Goal: Transaction & Acquisition: Purchase product/service

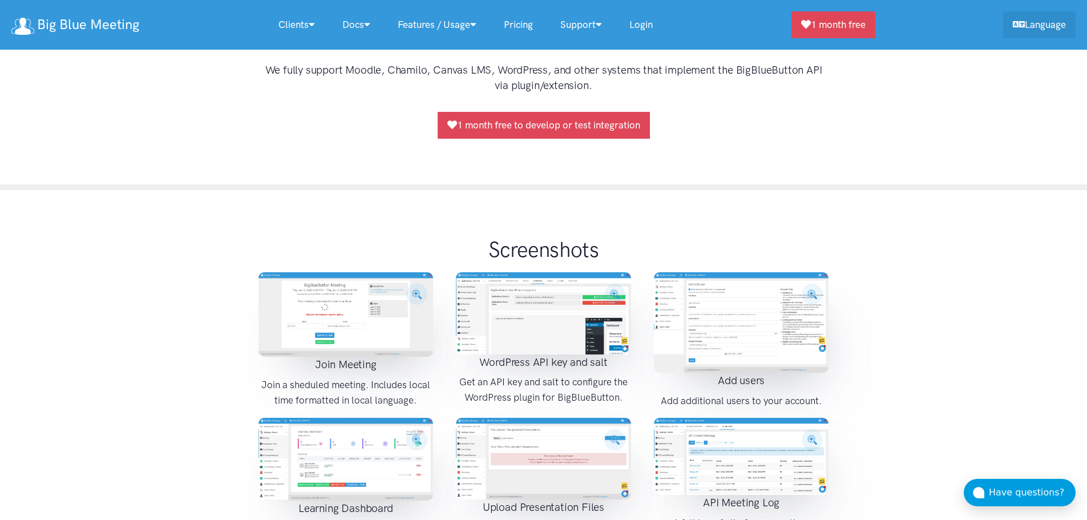
scroll to position [1207, 0]
click at [340, 294] on img at bounding box center [345, 313] width 175 height 84
click at [556, 296] on img at bounding box center [543, 312] width 175 height 82
click at [735, 294] on img at bounding box center [741, 323] width 175 height 100
click at [283, 430] on img at bounding box center [345, 458] width 175 height 83
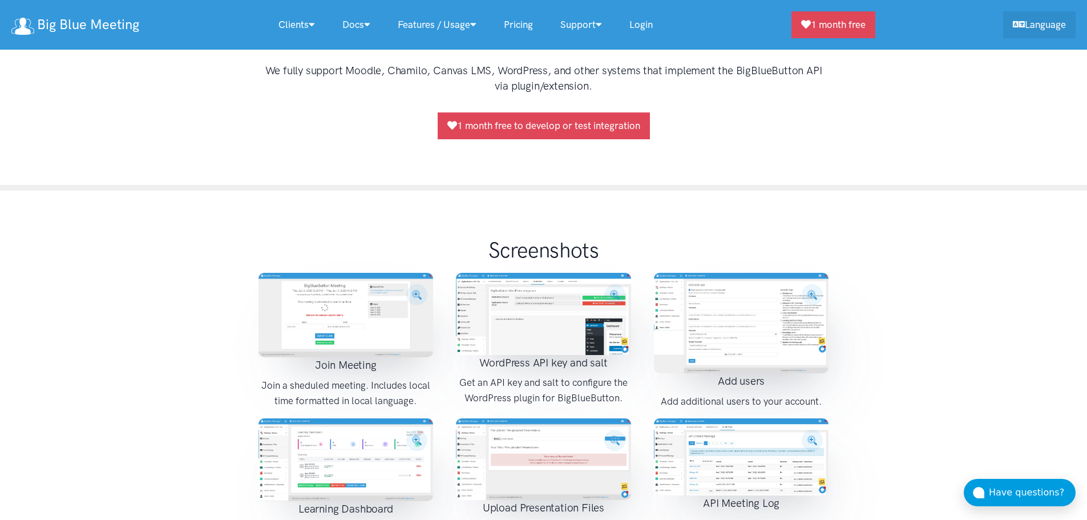
click at [577, 446] on img at bounding box center [543, 459] width 175 height 82
click at [744, 438] on img at bounding box center [741, 455] width 175 height 77
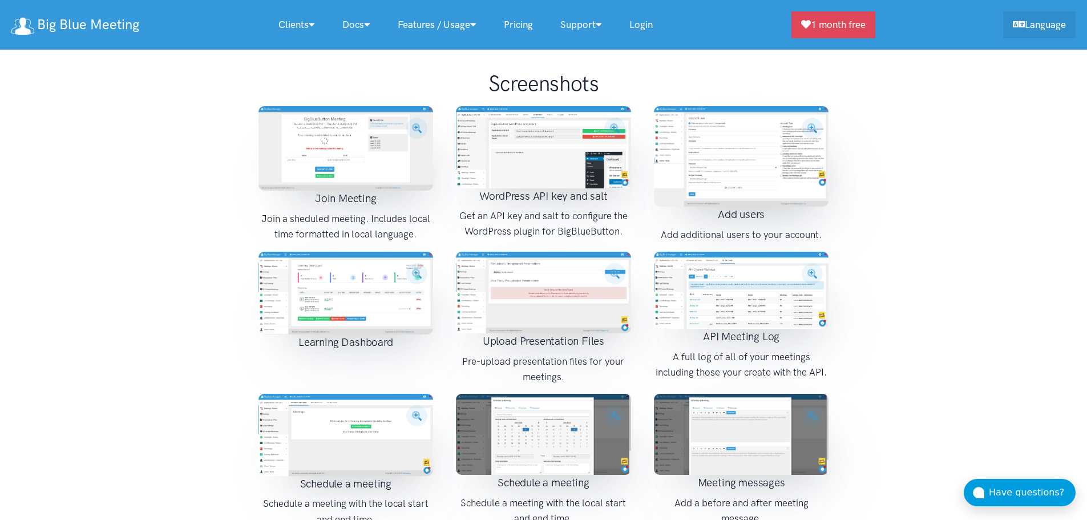
scroll to position [1376, 0]
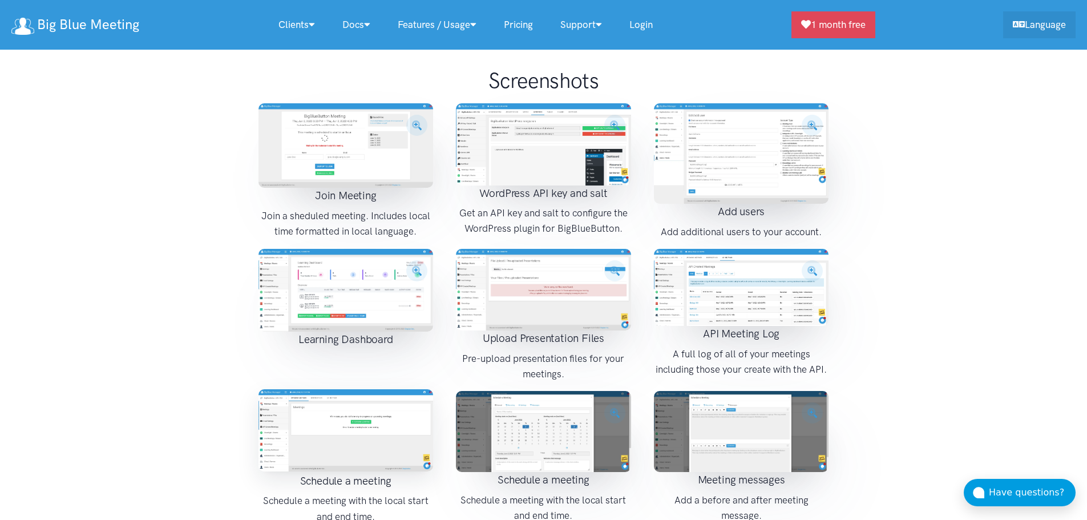
click at [358, 398] on img at bounding box center [345, 430] width 175 height 82
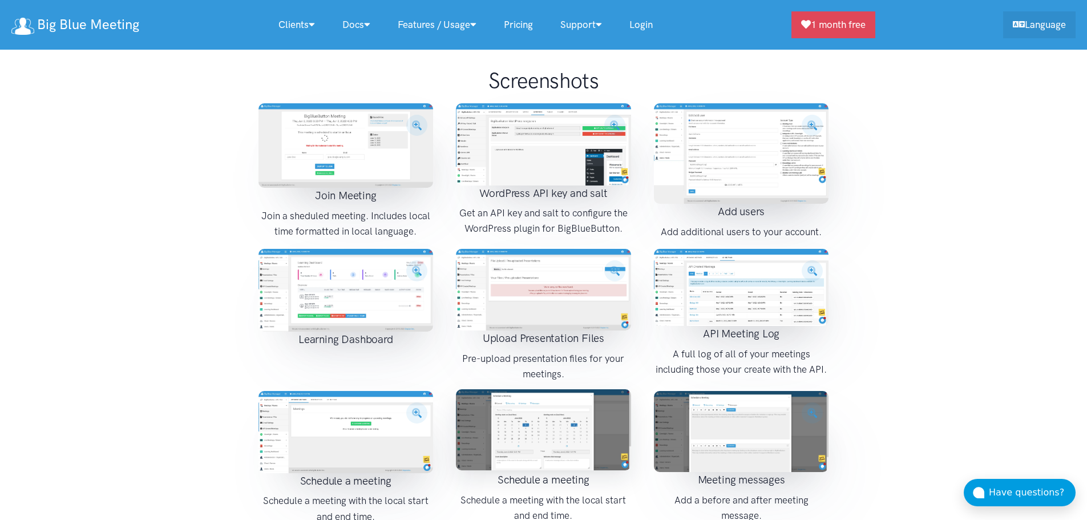
click at [540, 410] on img at bounding box center [543, 429] width 175 height 81
click at [718, 406] on img at bounding box center [741, 431] width 175 height 81
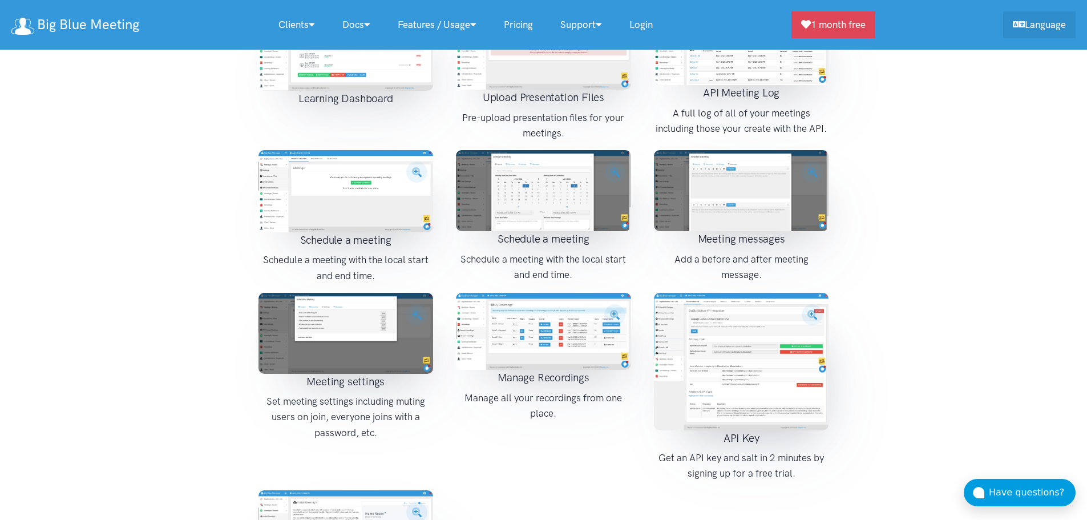
scroll to position [1618, 0]
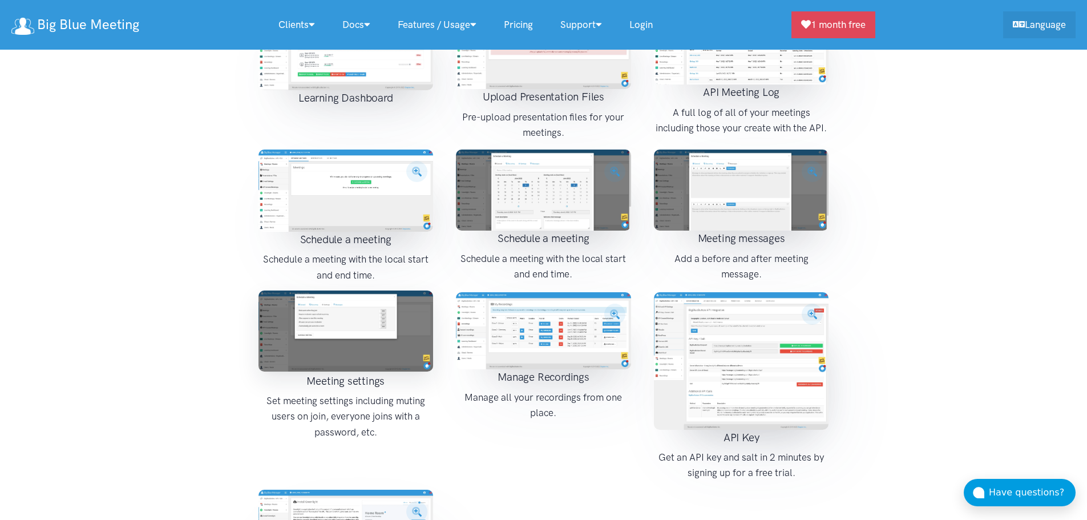
click at [359, 320] on img at bounding box center [345, 330] width 175 height 81
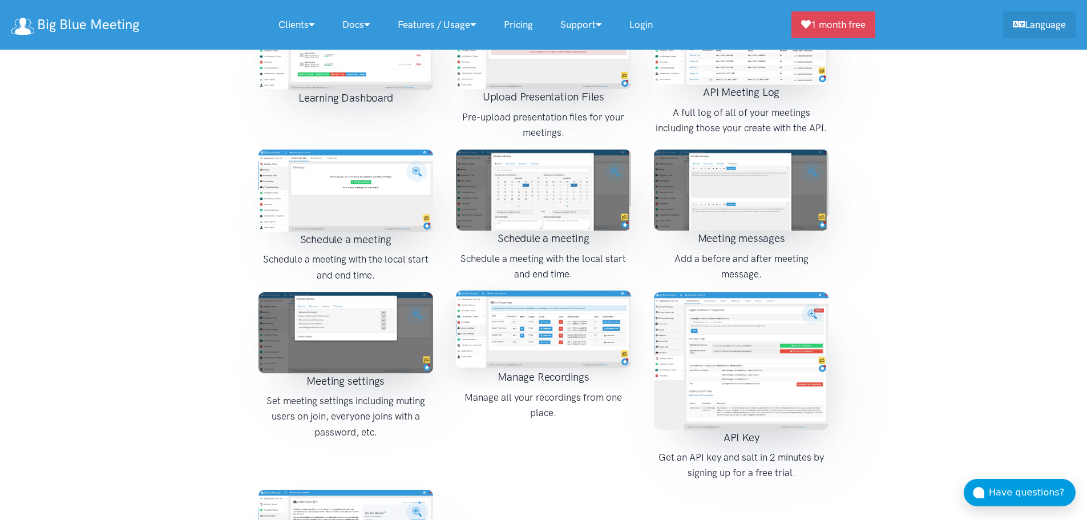
click at [482, 325] on img at bounding box center [543, 328] width 175 height 77
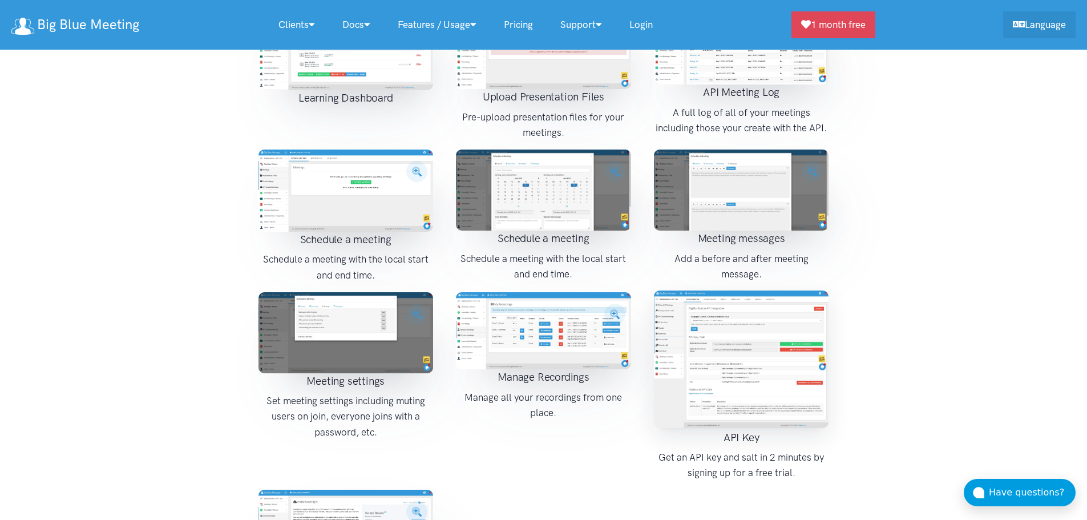
click at [770, 317] on img at bounding box center [741, 359] width 175 height 138
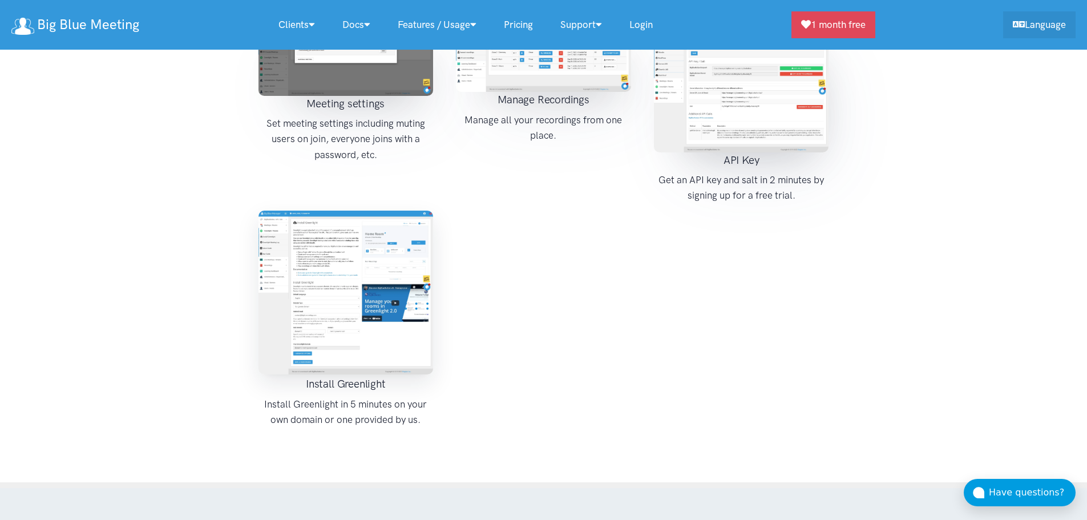
click at [374, 260] on img at bounding box center [345, 293] width 175 height 164
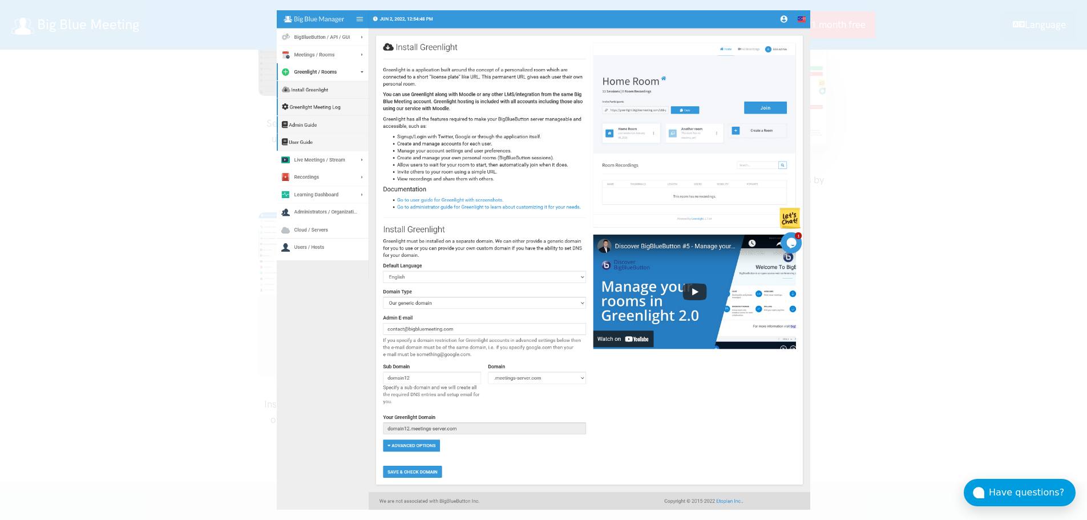
click at [216, 286] on div at bounding box center [543, 260] width 1087 height 520
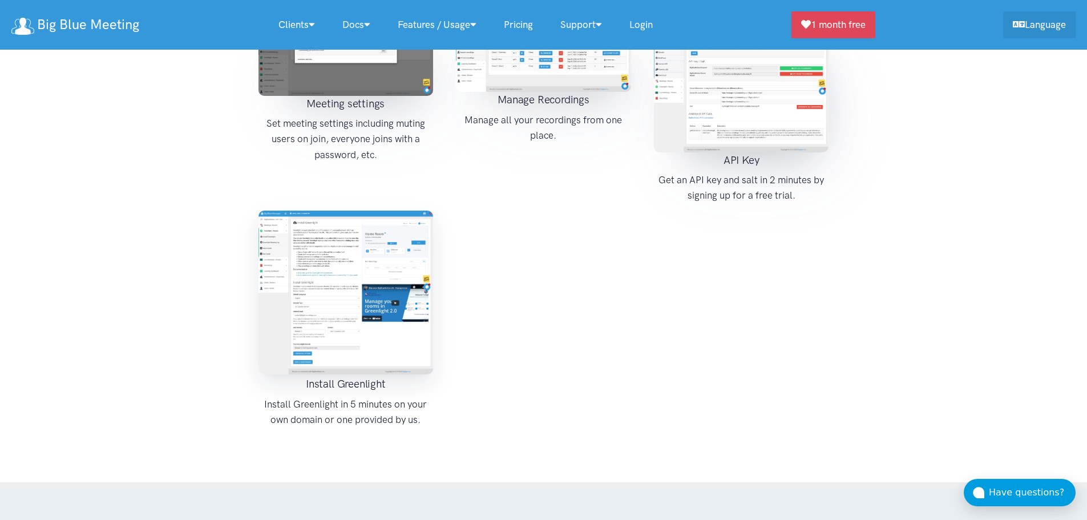
click at [357, 259] on img at bounding box center [345, 293] width 175 height 164
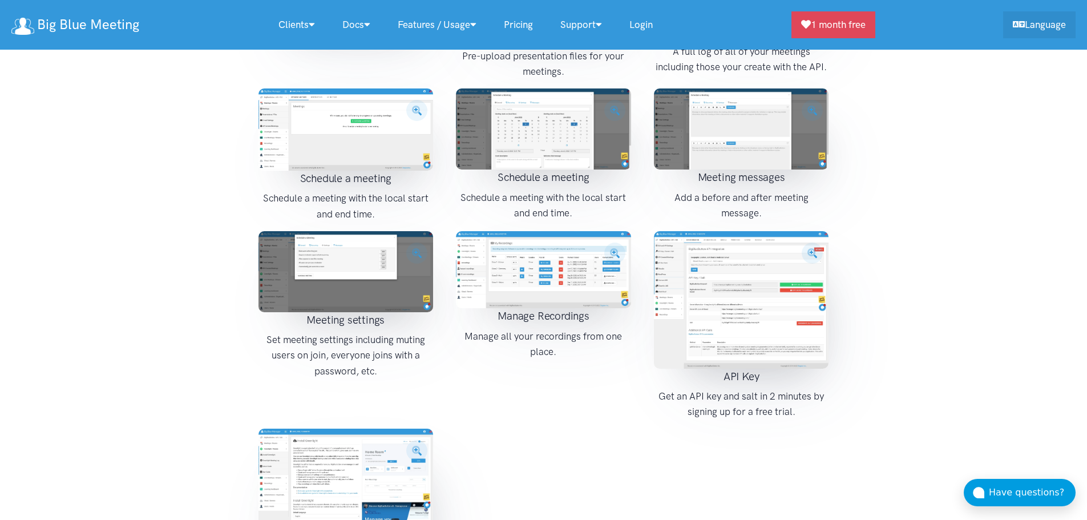
scroll to position [1676, 0]
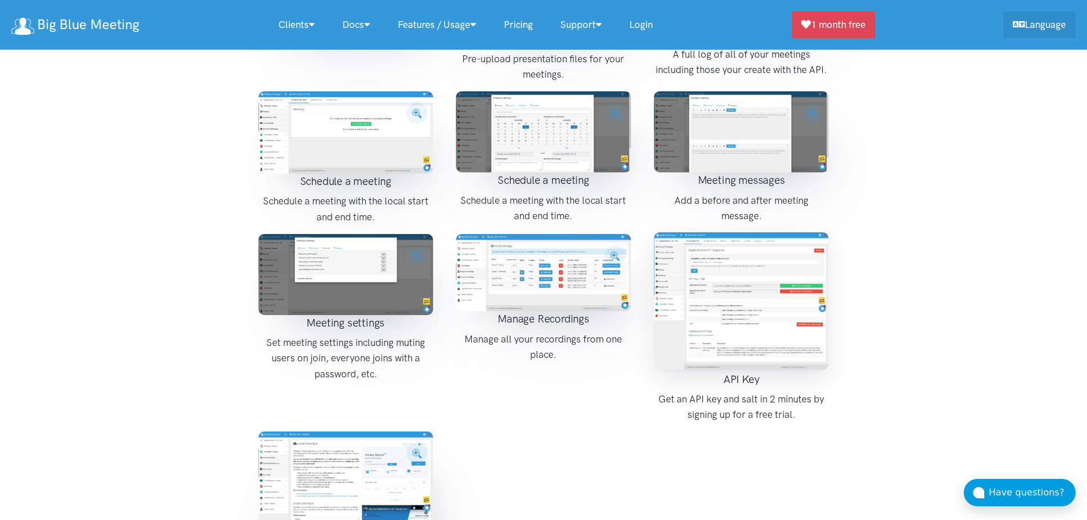
click at [677, 278] on img at bounding box center [741, 301] width 175 height 138
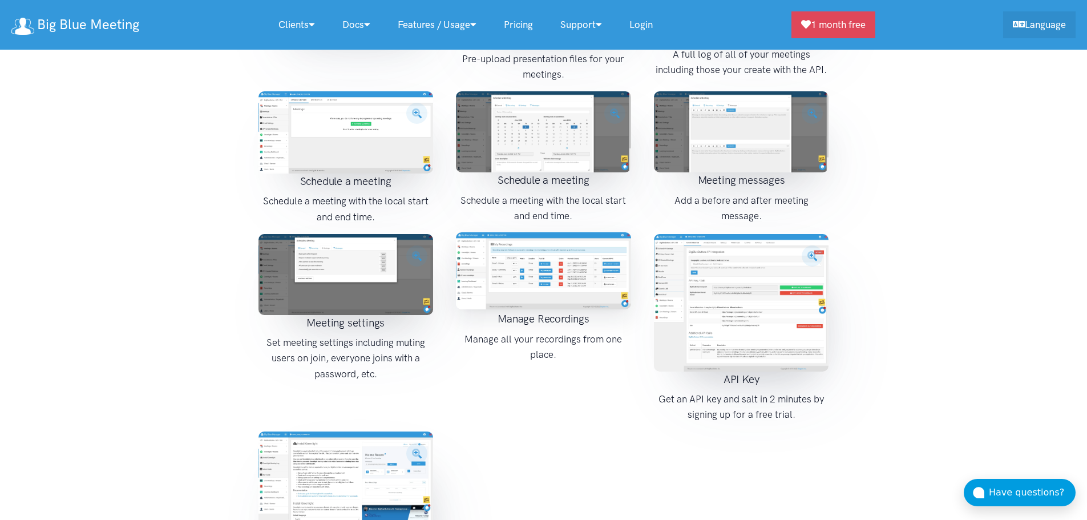
click at [507, 232] on img at bounding box center [543, 270] width 175 height 77
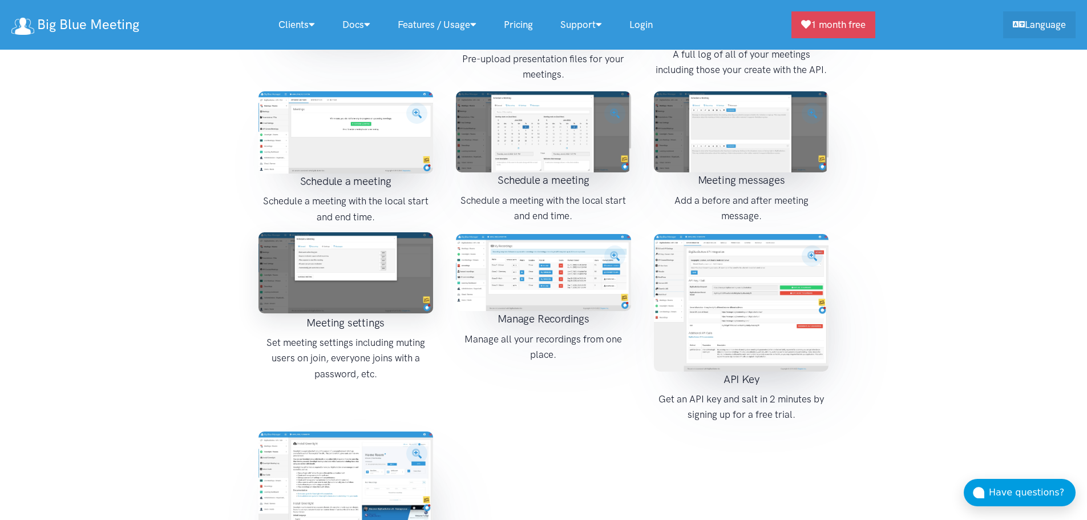
click at [346, 233] on img at bounding box center [345, 272] width 175 height 81
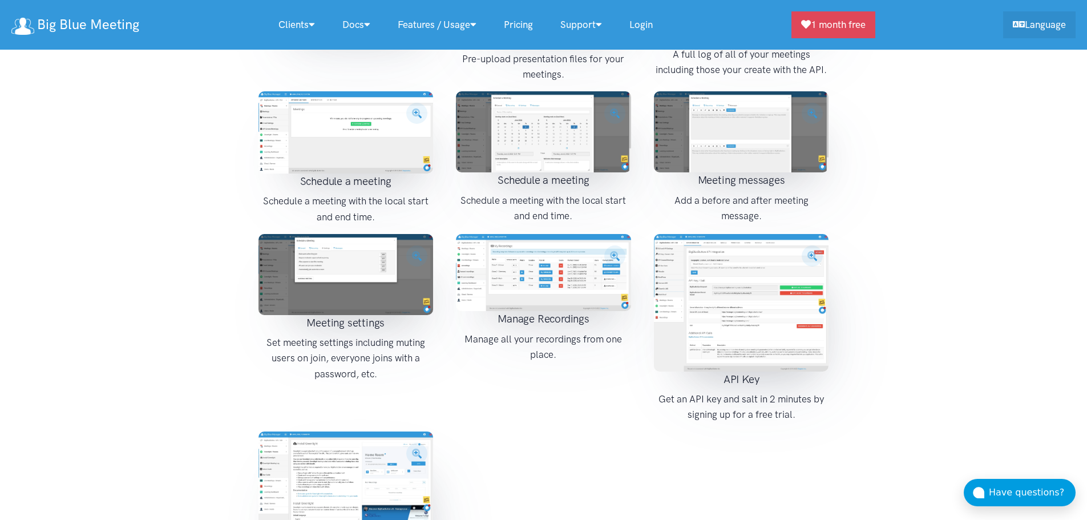
click at [665, 123] on img at bounding box center [741, 131] width 175 height 81
click at [573, 100] on img at bounding box center [543, 131] width 175 height 81
click at [412, 100] on img at bounding box center [345, 131] width 175 height 82
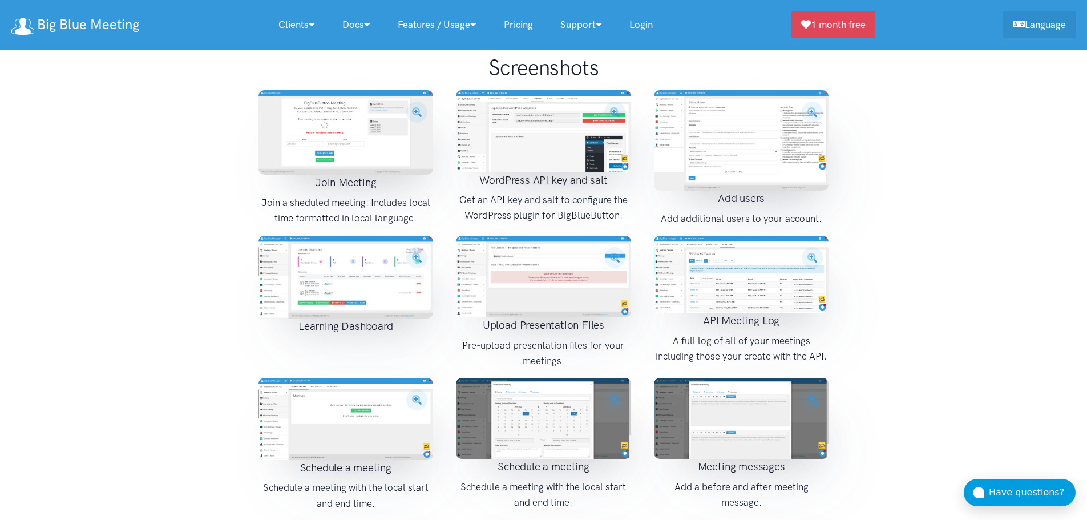
scroll to position [1391, 0]
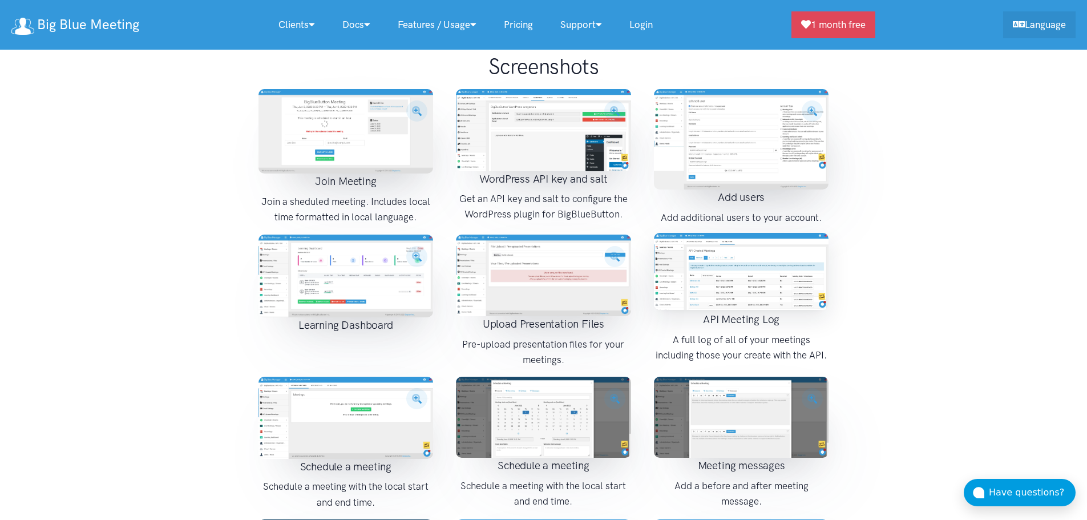
click at [750, 249] on img at bounding box center [741, 271] width 175 height 77
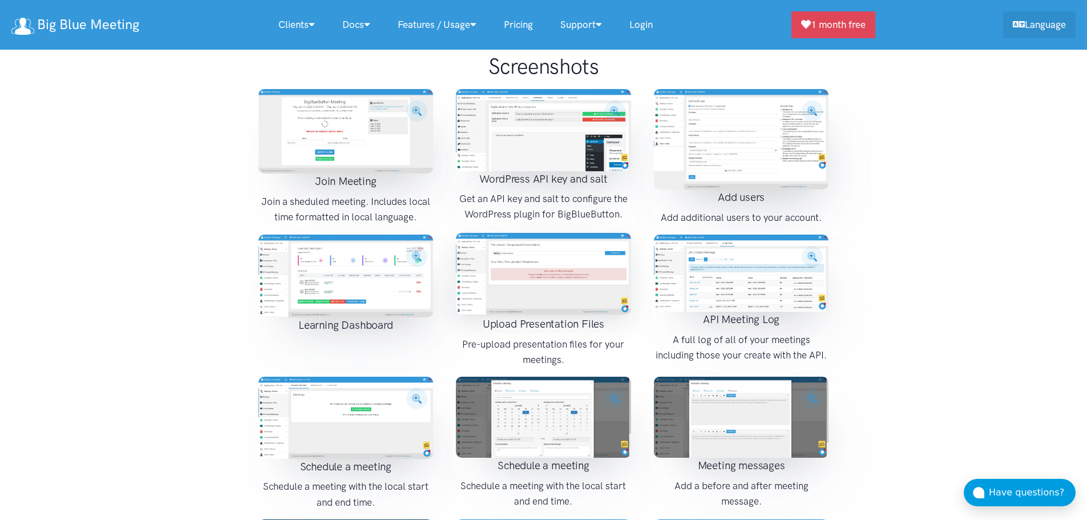
click at [607, 250] on img at bounding box center [543, 274] width 175 height 82
click at [390, 239] on img at bounding box center [345, 276] width 175 height 83
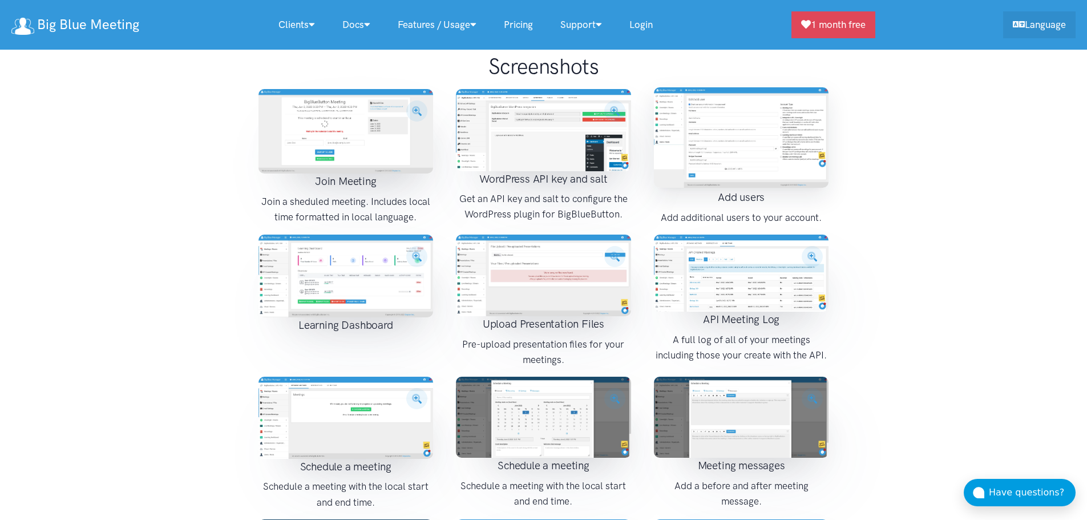
click at [761, 90] on img at bounding box center [741, 137] width 175 height 100
click at [570, 102] on img at bounding box center [543, 130] width 175 height 82
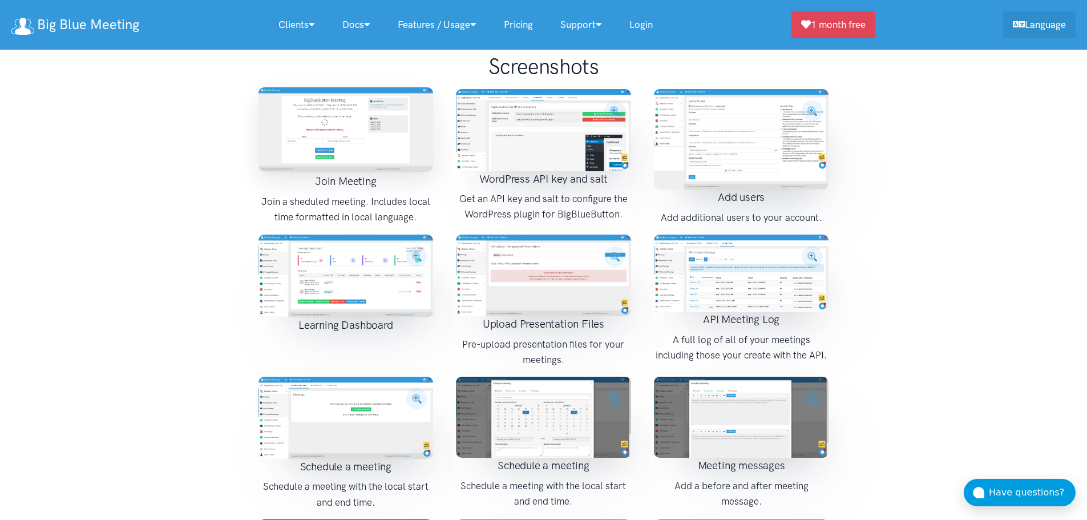
click at [340, 114] on img at bounding box center [345, 129] width 175 height 84
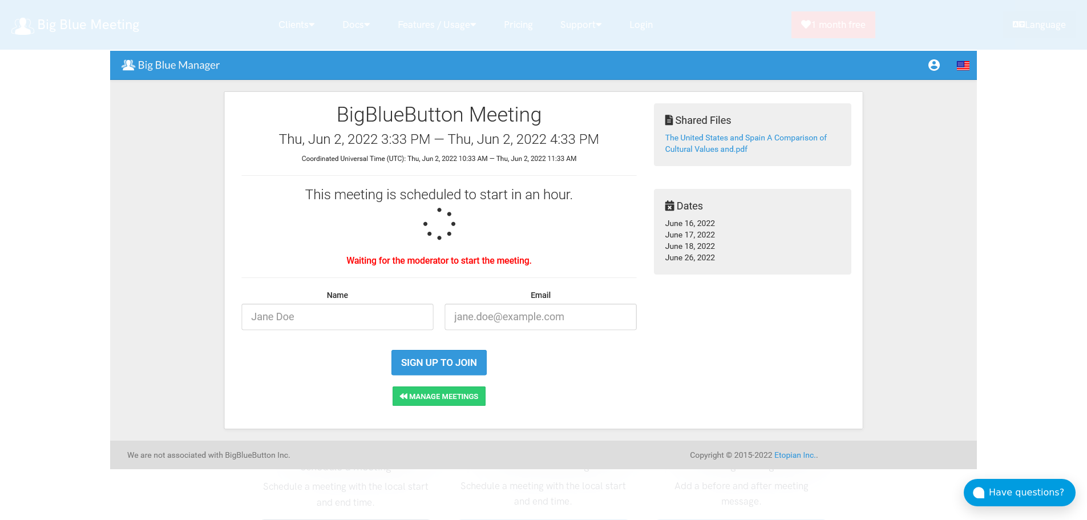
click at [376, 150] on img at bounding box center [543, 260] width 867 height 418
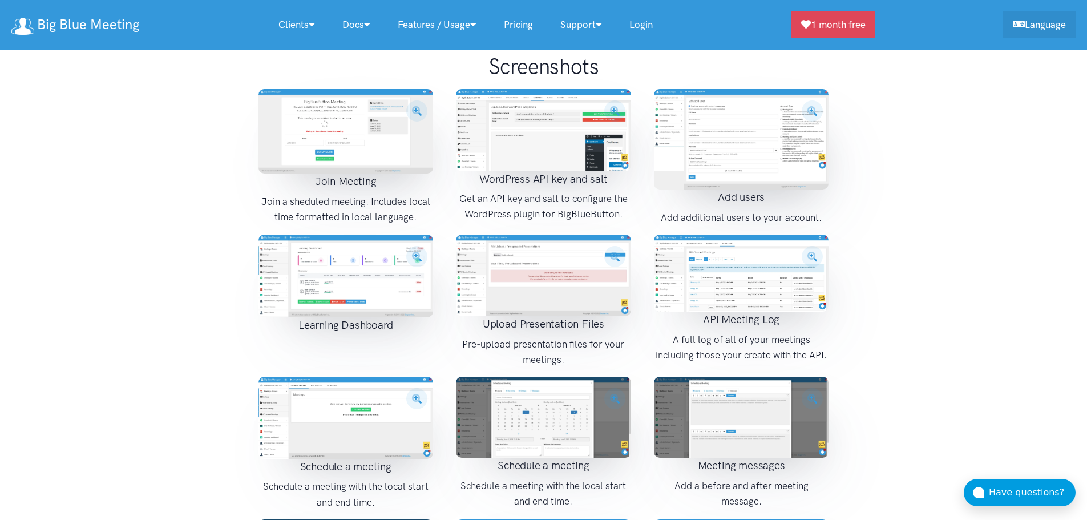
click at [376, 150] on div at bounding box center [543, 260] width 1087 height 520
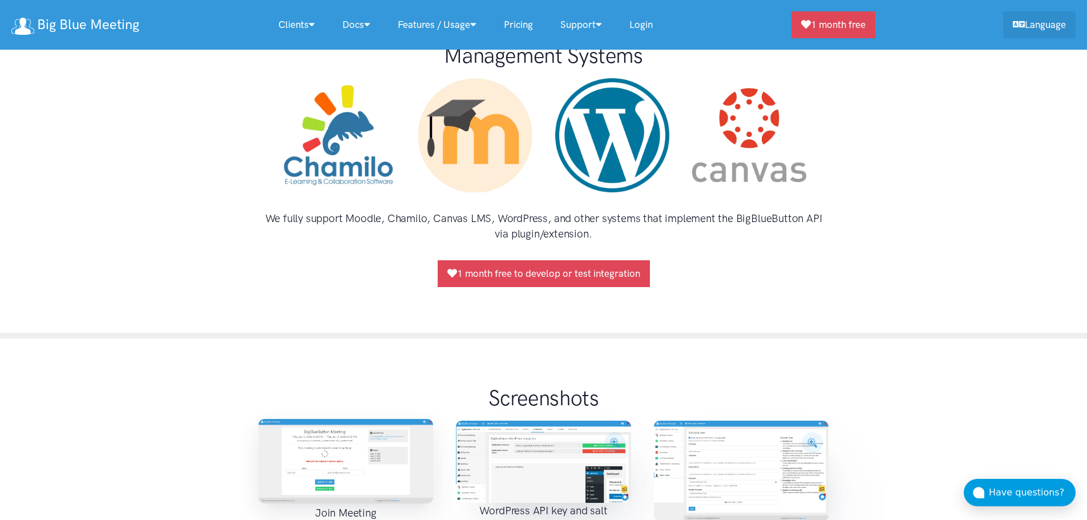
scroll to position [1033, 0]
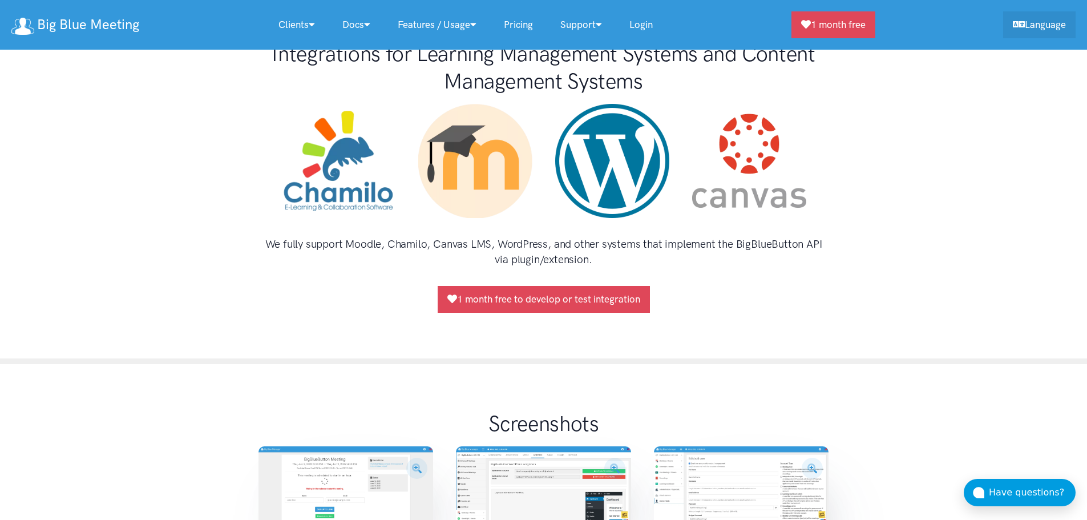
click at [254, 139] on div "Integrations for Learning Management Systems and Content Management Systems" at bounding box center [543, 176] width 593 height 273
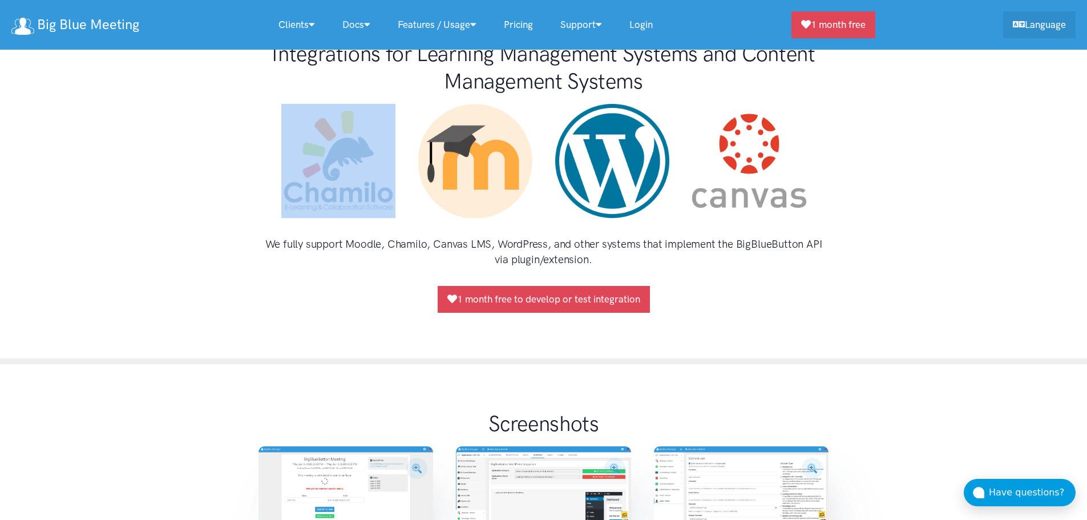
click at [254, 139] on div "Integrations for Learning Management Systems and Content Management Systems" at bounding box center [543, 176] width 593 height 273
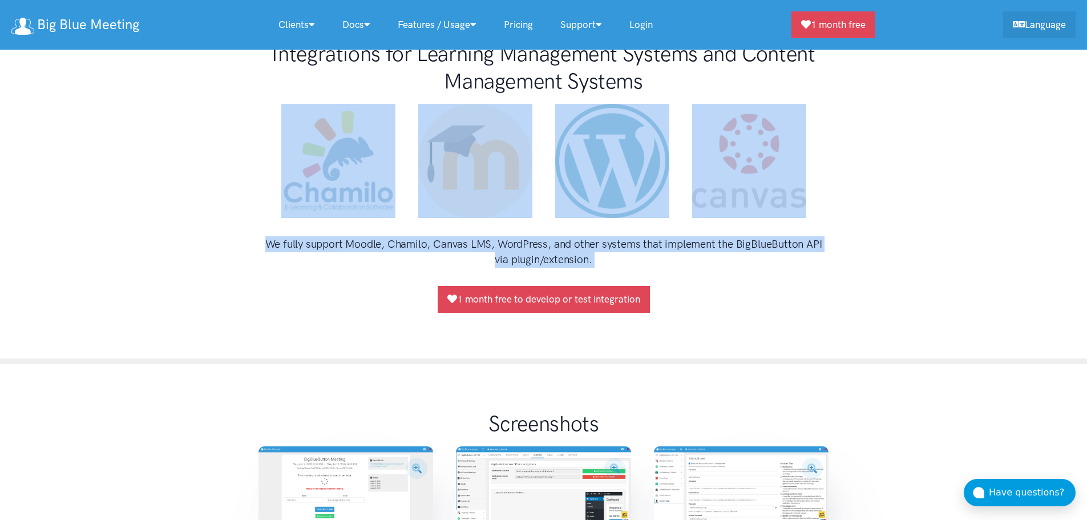
click at [676, 236] on h4 "We fully support Moodle, Chamilo, Canvas LMS, WordPress, and other systems that…" at bounding box center [543, 251] width 571 height 31
click at [738, 253] on div "Integrations for Learning Management Systems and Content Management Systems" at bounding box center [543, 176] width 593 height 273
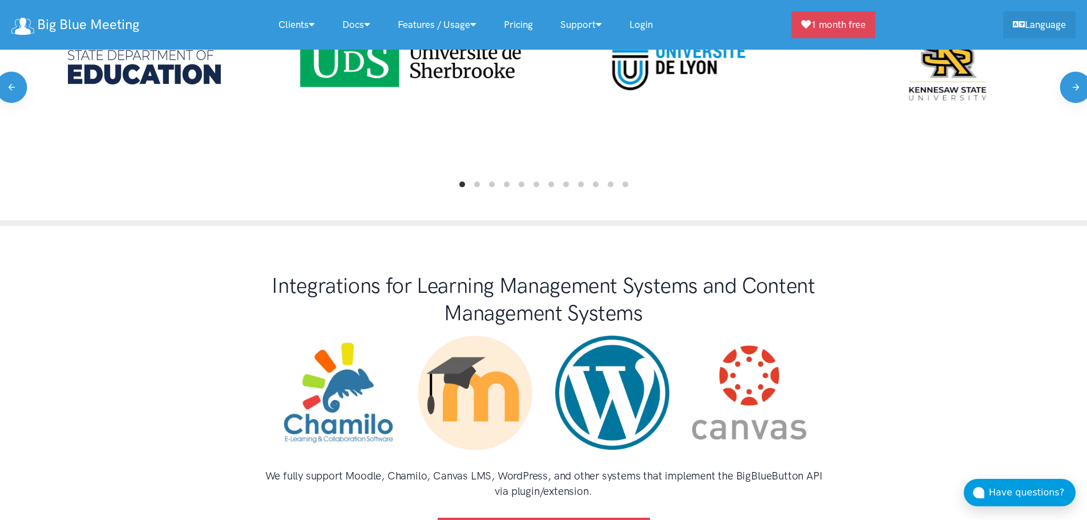
scroll to position [802, 0]
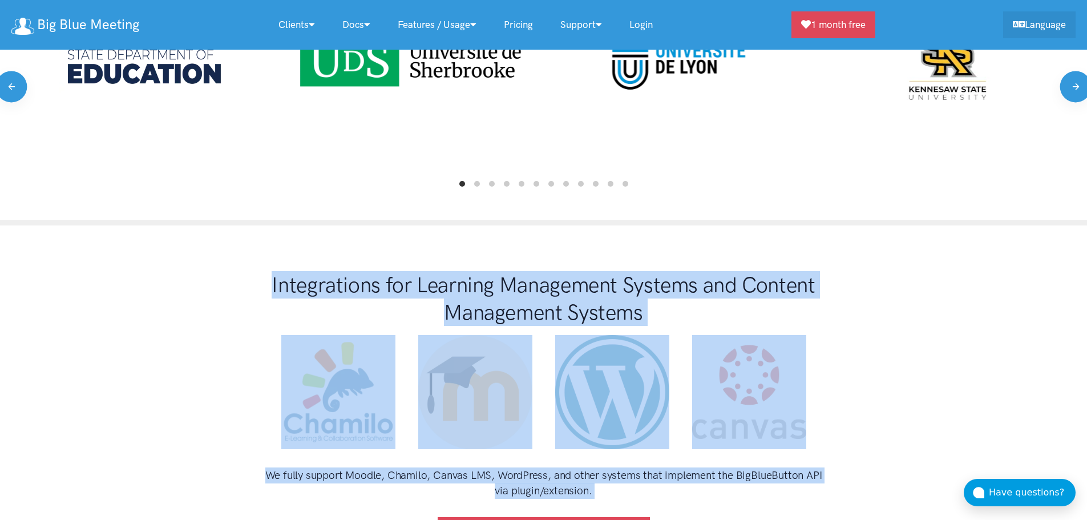
drag, startPoint x: 686, startPoint y: 501, endPoint x: 248, endPoint y: 251, distance: 504.5
click at [248, 271] on div "Integrations for Learning Management Systems and Content Management Systems" at bounding box center [543, 407] width 593 height 273
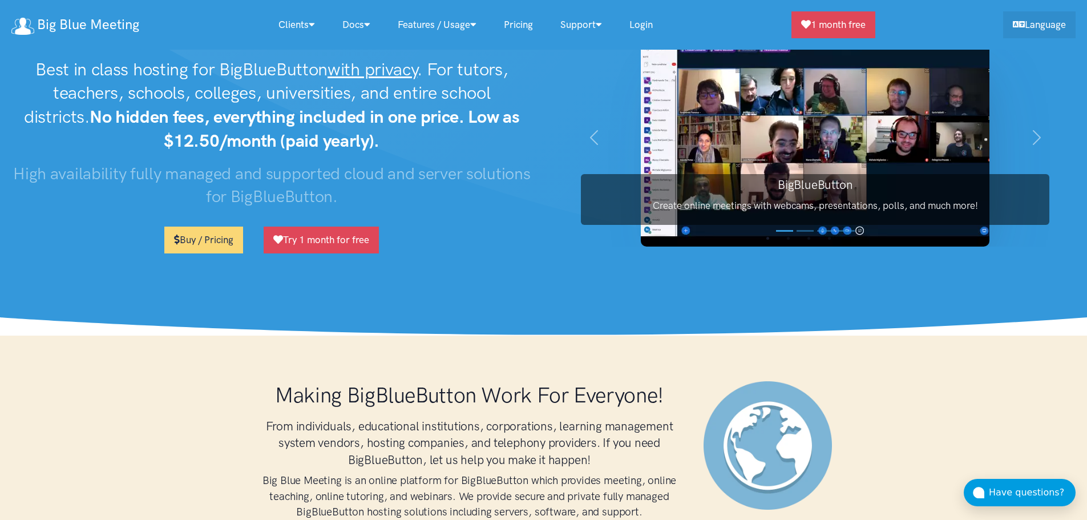
scroll to position [0, 0]
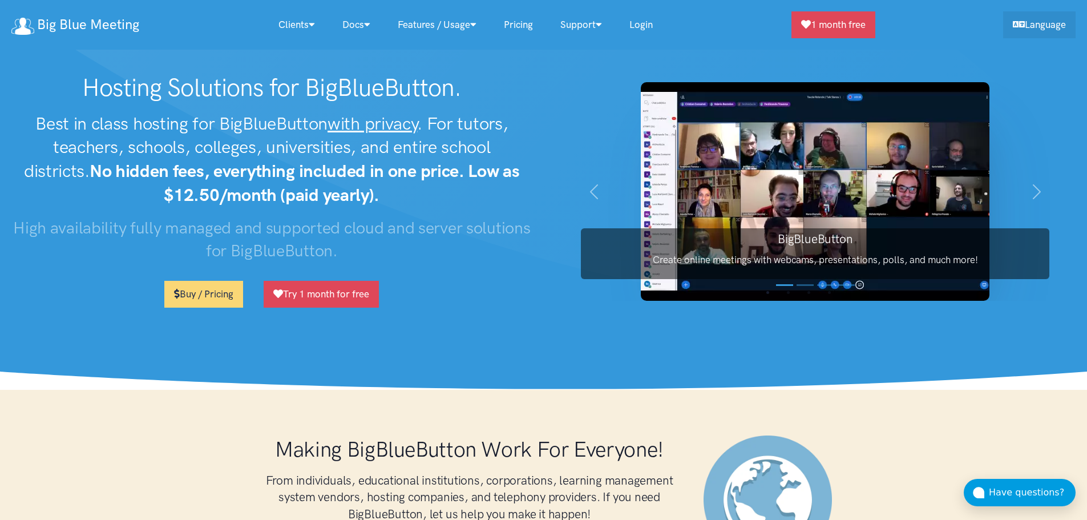
click at [248, 251] on h3 "High availability fully managed and supported cloud and server solutions for Bi…" at bounding box center [271, 239] width 521 height 46
drag, startPoint x: 248, startPoint y: 251, endPoint x: 195, endPoint y: 126, distance: 136.3
click at [195, 126] on div "Hosting Solutions for BigBlueButton. Best in class hosting for BigBlueButton wi…" at bounding box center [272, 195] width 544 height 244
click at [186, 100] on h1 "Hosting Solutions for BigBlueButton." at bounding box center [271, 88] width 521 height 30
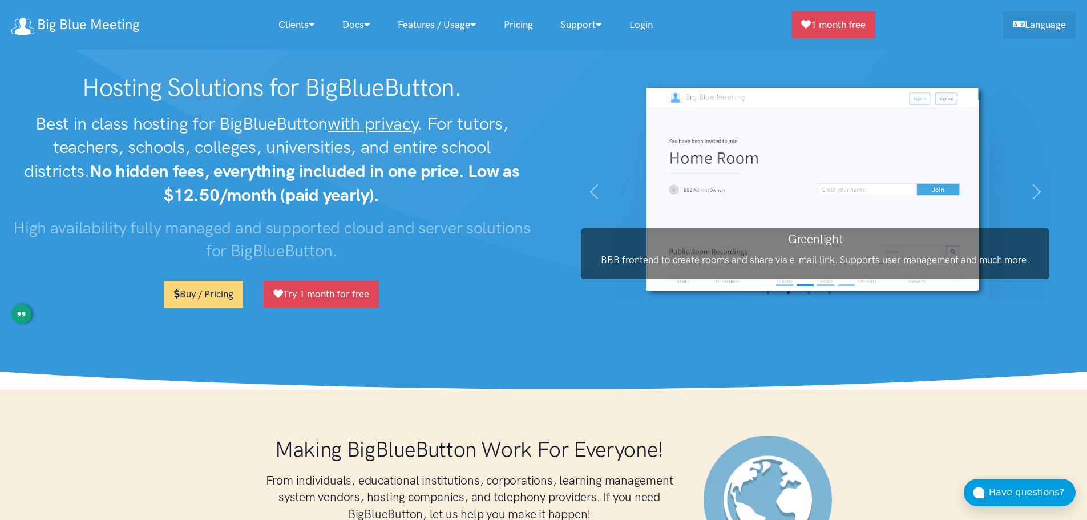
click at [205, 82] on h1 "Hosting Solutions for BigBlueButton." at bounding box center [271, 88] width 521 height 30
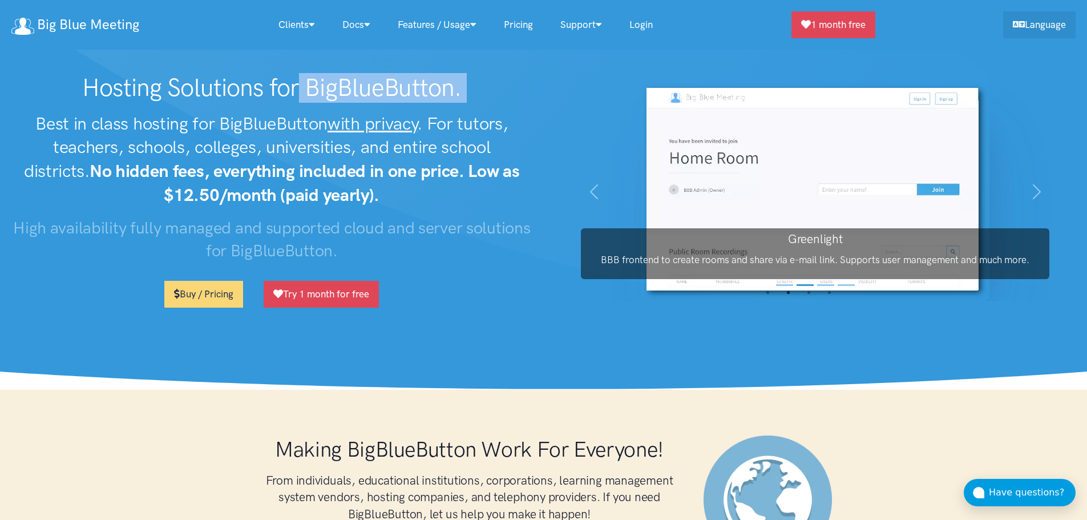
click at [205, 82] on h1 "Hosting Solutions for BigBlueButton." at bounding box center [271, 88] width 521 height 30
drag, startPoint x: 205, startPoint y: 82, endPoint x: 371, endPoint y: 264, distance: 246.8
click at [371, 264] on div "Hosting Solutions for BigBlueButton. Best in class hosting for BigBlueButton wi…" at bounding box center [272, 195] width 544 height 244
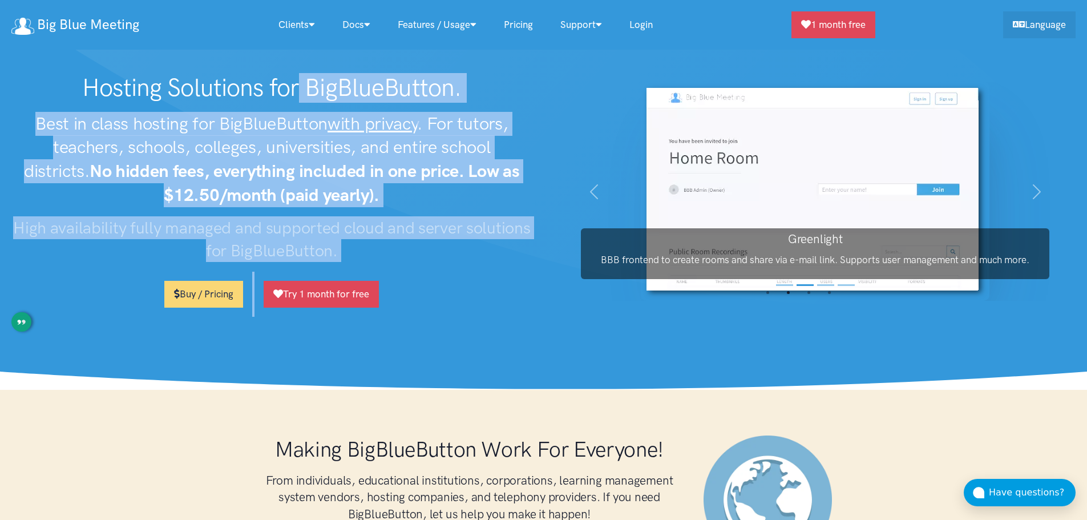
click at [424, 254] on h3 "High availability fully managed and supported cloud and server solutions for Bi…" at bounding box center [271, 239] width 521 height 46
drag, startPoint x: 424, startPoint y: 254, endPoint x: 184, endPoint y: 91, distance: 290.4
click at [184, 91] on div "Hosting Solutions for BigBlueButton. Best in class hosting for BigBlueButton wi…" at bounding box center [272, 195] width 544 height 244
click at [184, 91] on h1 "Hosting Solutions for BigBlueButton." at bounding box center [271, 88] width 521 height 30
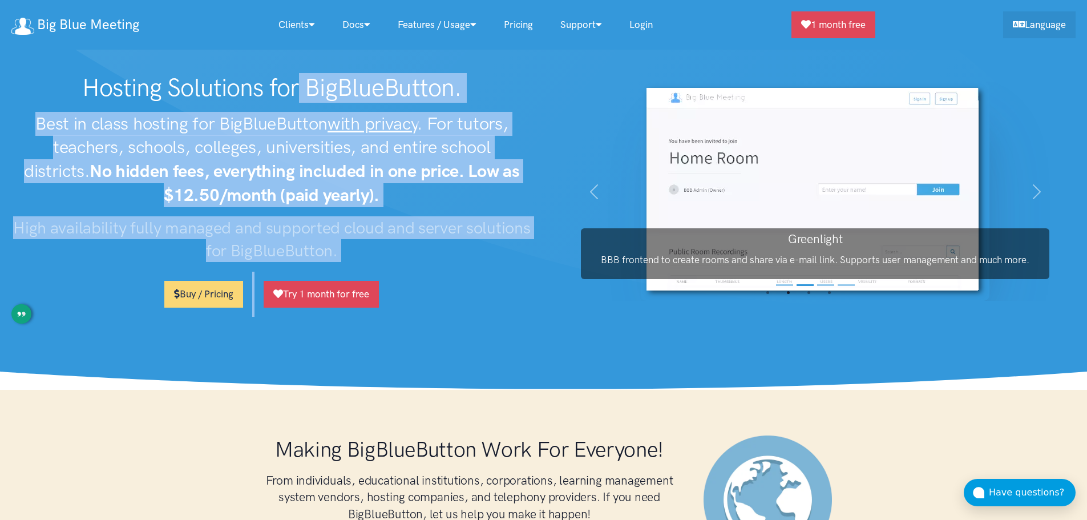
click at [184, 91] on h1 "Hosting Solutions for BigBlueButton." at bounding box center [271, 88] width 521 height 30
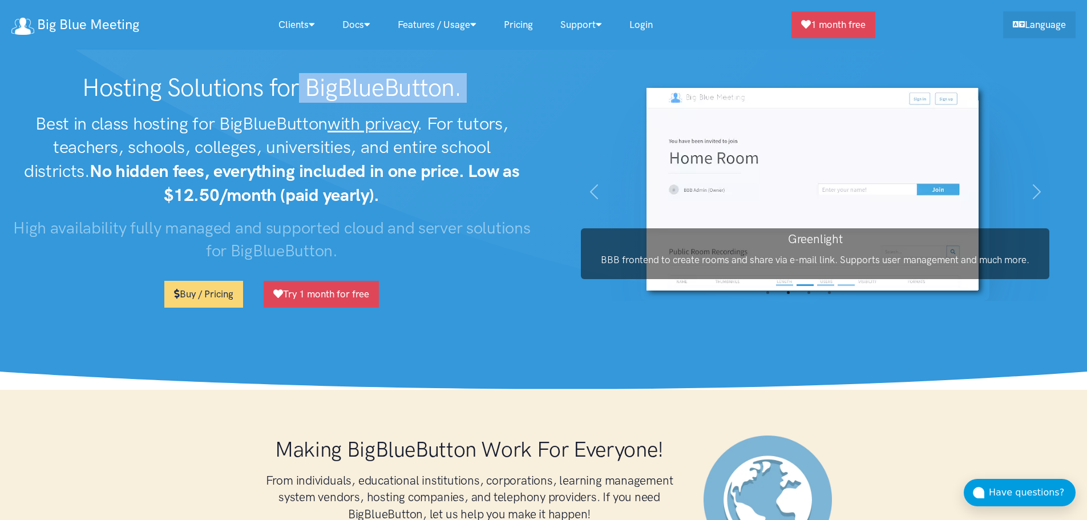
click at [184, 91] on h1 "Hosting Solutions for BigBlueButton." at bounding box center [271, 88] width 521 height 30
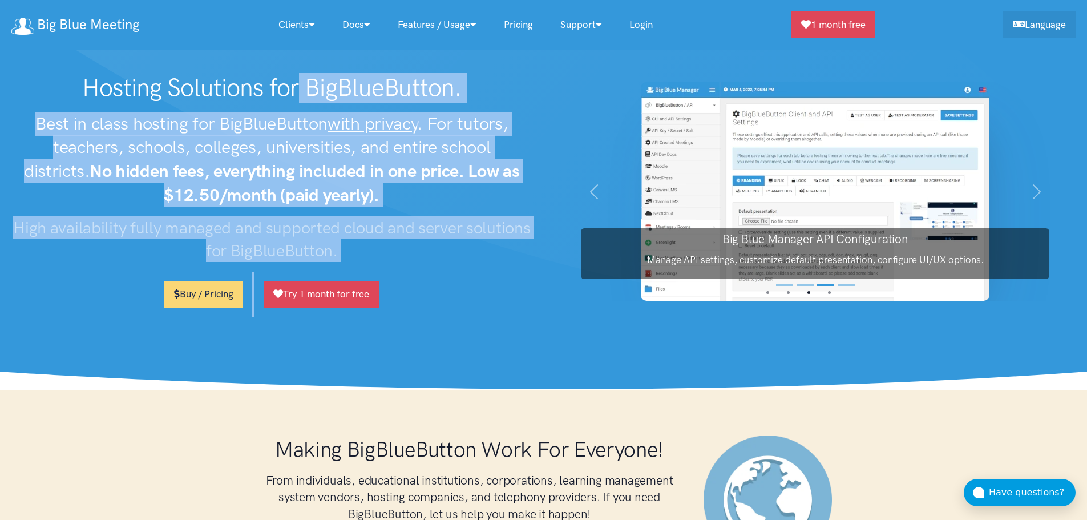
drag, startPoint x: 184, startPoint y: 91, endPoint x: 423, endPoint y: 296, distance: 314.8
click at [423, 296] on div "Hosting Solutions for BigBlueButton. Best in class hosting for BigBlueButton wi…" at bounding box center [272, 195] width 544 height 244
drag, startPoint x: 423, startPoint y: 296, endPoint x: 146, endPoint y: 86, distance: 347.8
click at [146, 86] on div "Hosting Solutions for BigBlueButton. Best in class hosting for BigBlueButton wi…" at bounding box center [272, 195] width 544 height 244
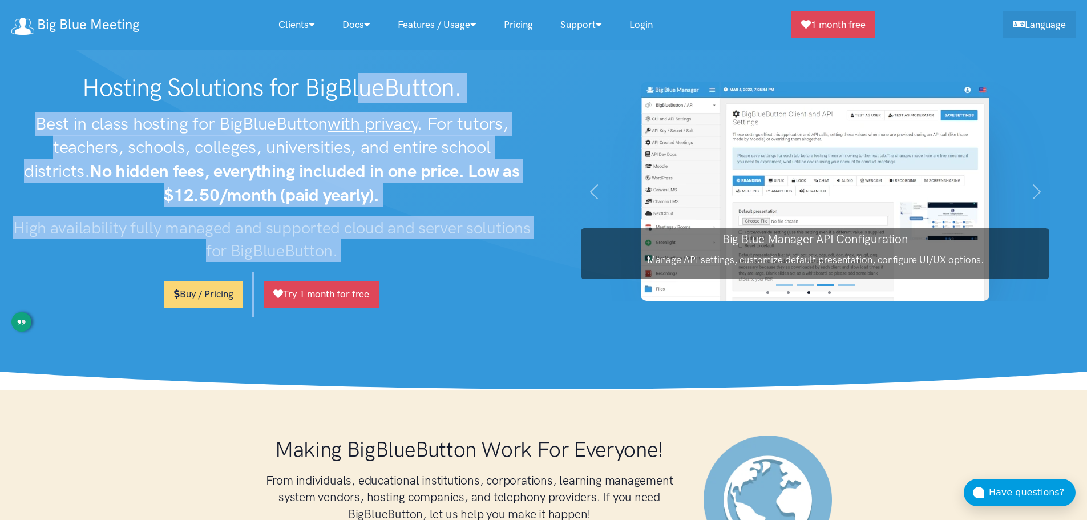
click at [146, 86] on h1 "Hosting Solutions for BigBlueButton." at bounding box center [271, 88] width 521 height 30
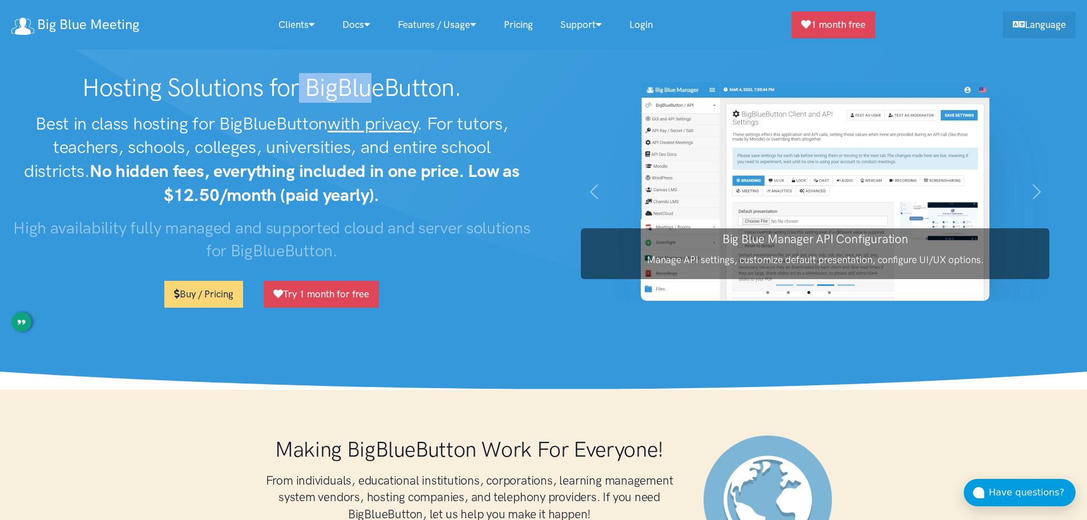
click at [146, 86] on h1 "Hosting Solutions for BigBlueButton." at bounding box center [271, 88] width 521 height 30
drag, startPoint x: 146, startPoint y: 86, endPoint x: 367, endPoint y: 248, distance: 274.5
click at [367, 248] on div "Hosting Solutions for BigBlueButton. Best in class hosting for BigBlueButton wi…" at bounding box center [272, 195] width 544 height 244
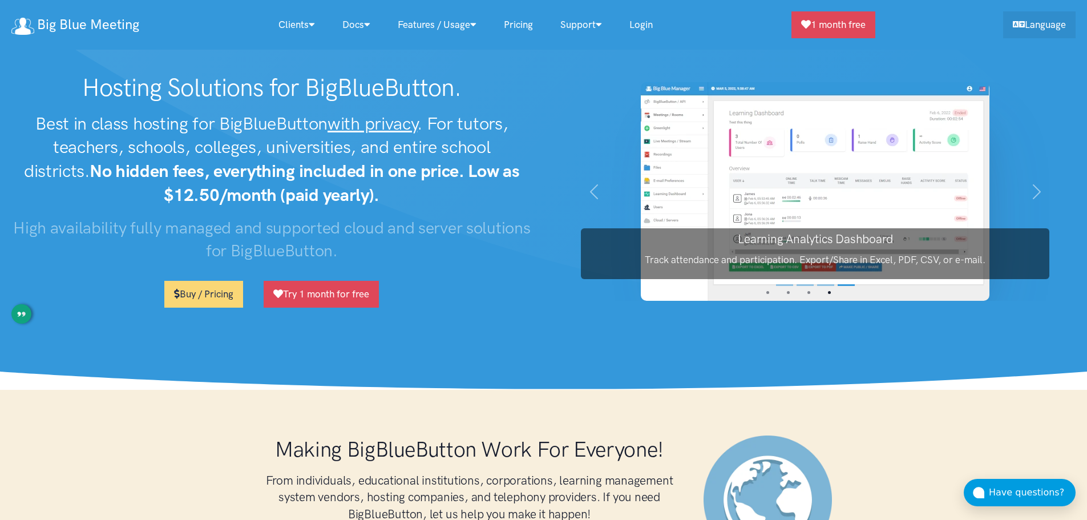
click at [434, 264] on div "Hosting Solutions for BigBlueButton. Best in class hosting for BigBlueButton wi…" at bounding box center [272, 195] width 544 height 244
click at [401, 189] on h2 "Best in class hosting for BigBlueButton with privacy . For tutors, teachers, sc…" at bounding box center [271, 159] width 521 height 95
click at [181, 82] on h1 "Hosting Solutions for BigBlueButton." at bounding box center [271, 88] width 521 height 30
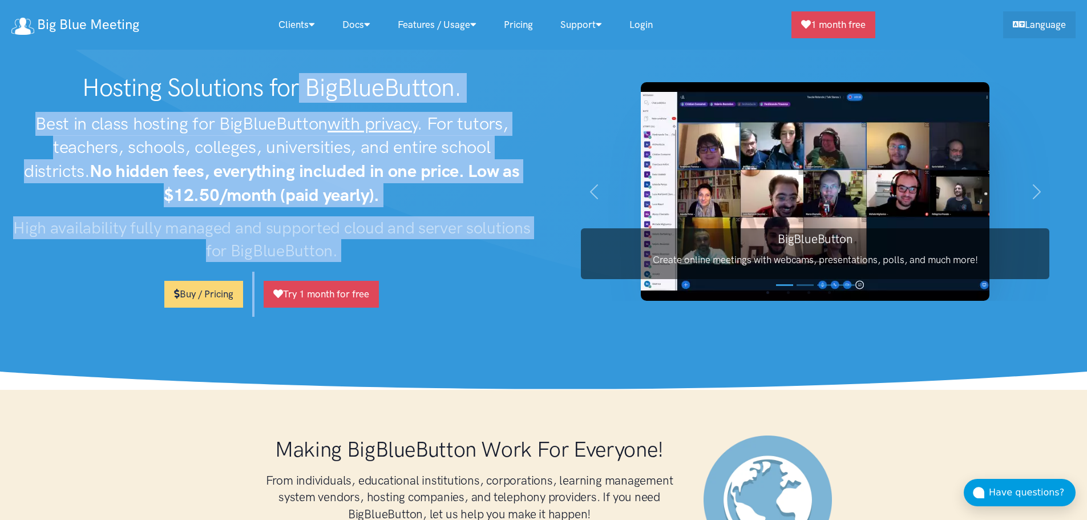
drag, startPoint x: 181, startPoint y: 82, endPoint x: 422, endPoint y: 300, distance: 324.4
click at [422, 300] on div "Hosting Solutions for BigBlueButton. Best in class hosting for BigBlueButton wi…" at bounding box center [272, 195] width 544 height 244
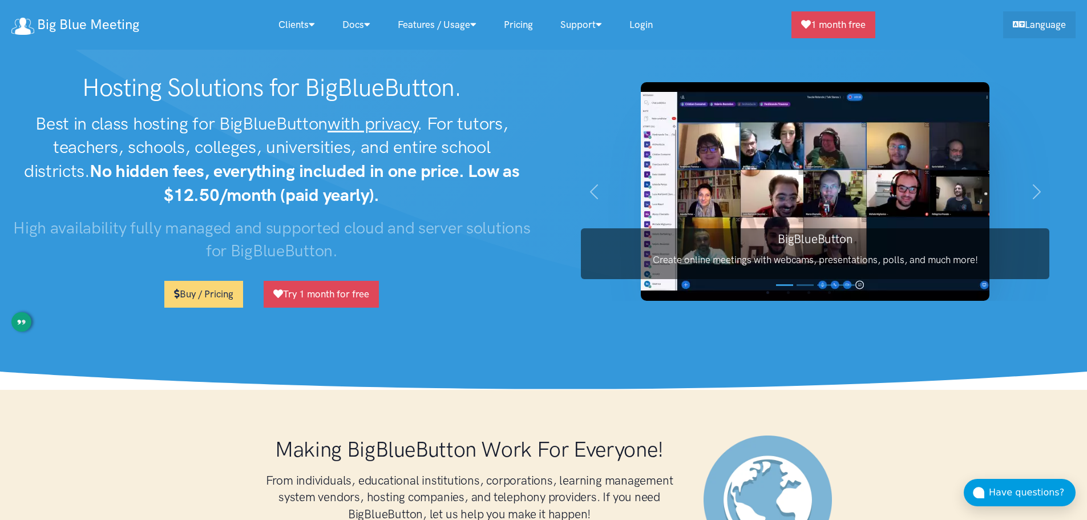
click at [422, 300] on div "Hosting Solutions for BigBlueButton. Best in class hosting for BigBlueButton wi…" at bounding box center [272, 195] width 544 height 244
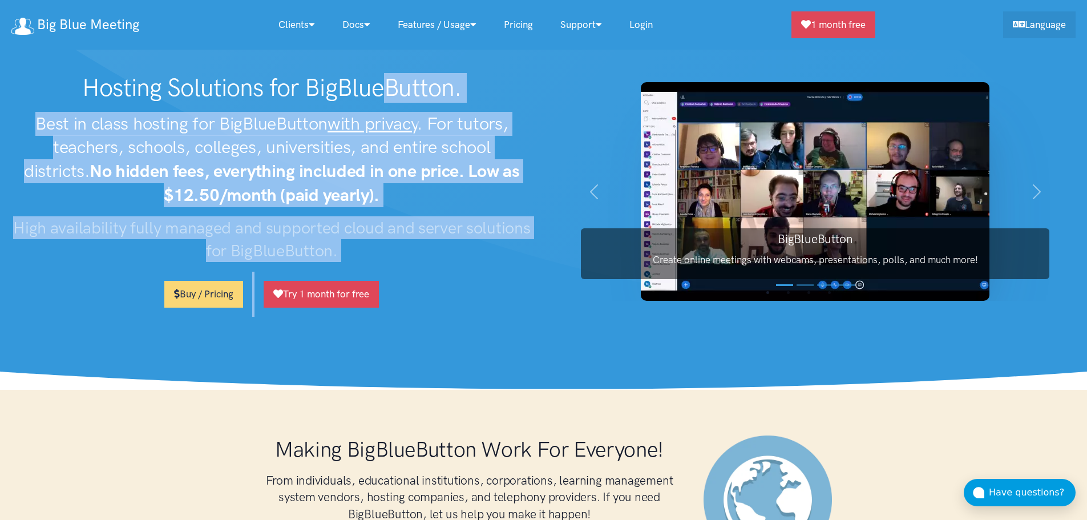
drag, startPoint x: 422, startPoint y: 300, endPoint x: 238, endPoint y: 87, distance: 281.2
click at [238, 87] on div "Hosting Solutions for BigBlueButton. Best in class hosting for BigBlueButton wi…" at bounding box center [272, 195] width 544 height 244
click at [238, 87] on h1 "Hosting Solutions for BigBlueButton." at bounding box center [271, 88] width 521 height 30
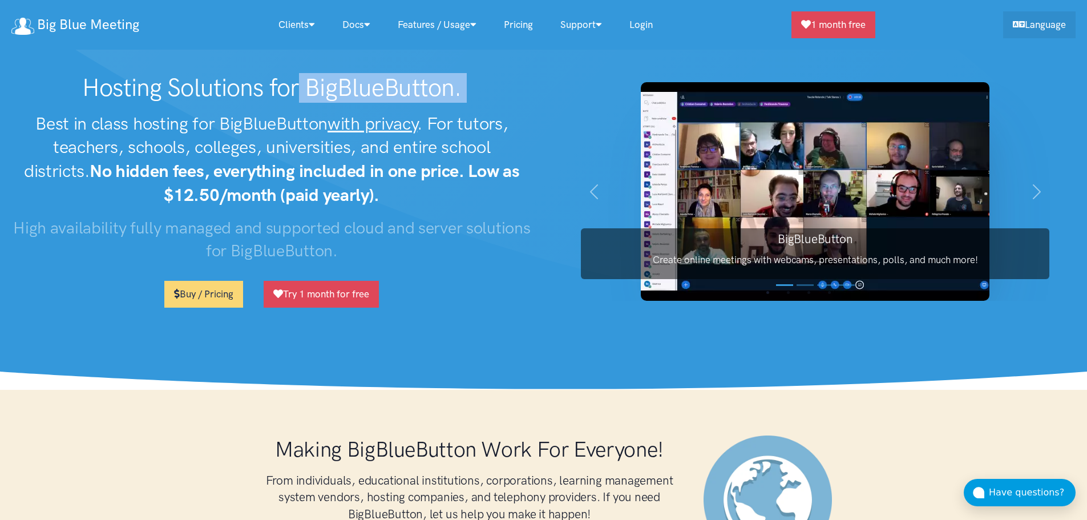
click at [238, 87] on h1 "Hosting Solutions for BigBlueButton." at bounding box center [271, 88] width 521 height 30
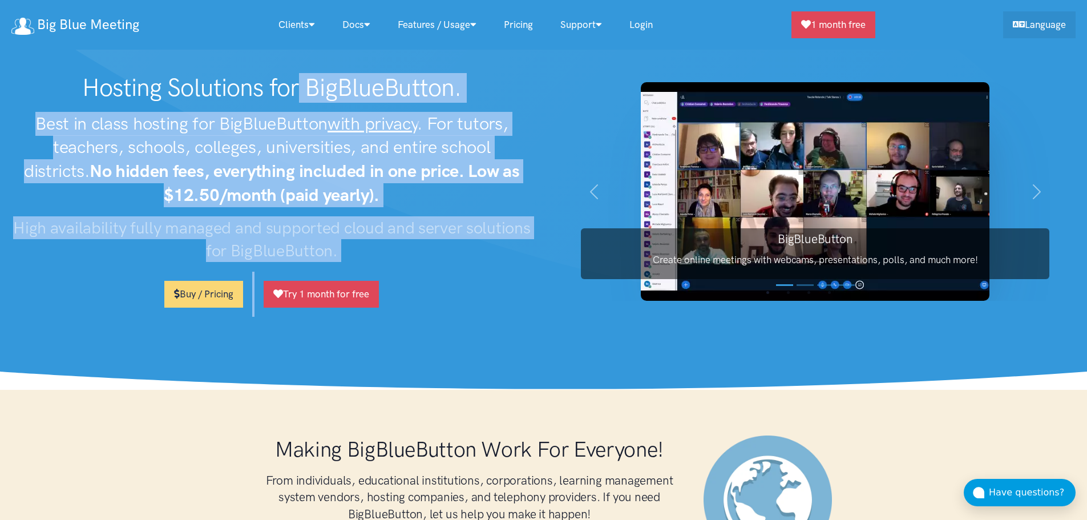
drag, startPoint x: 238, startPoint y: 87, endPoint x: 407, endPoint y: 301, distance: 273.4
click at [407, 301] on div "Hosting Solutions for BigBlueButton. Best in class hosting for BigBlueButton wi…" at bounding box center [272, 195] width 544 height 244
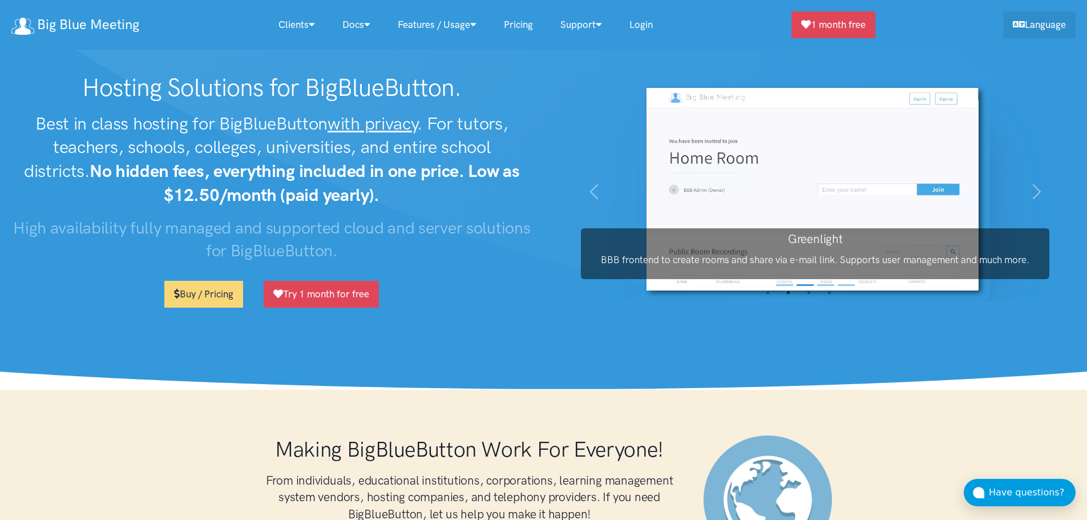
click at [416, 301] on div "Hosting Solutions for BigBlueButton. Best in class hosting for BigBlueButton wi…" at bounding box center [272, 195] width 544 height 244
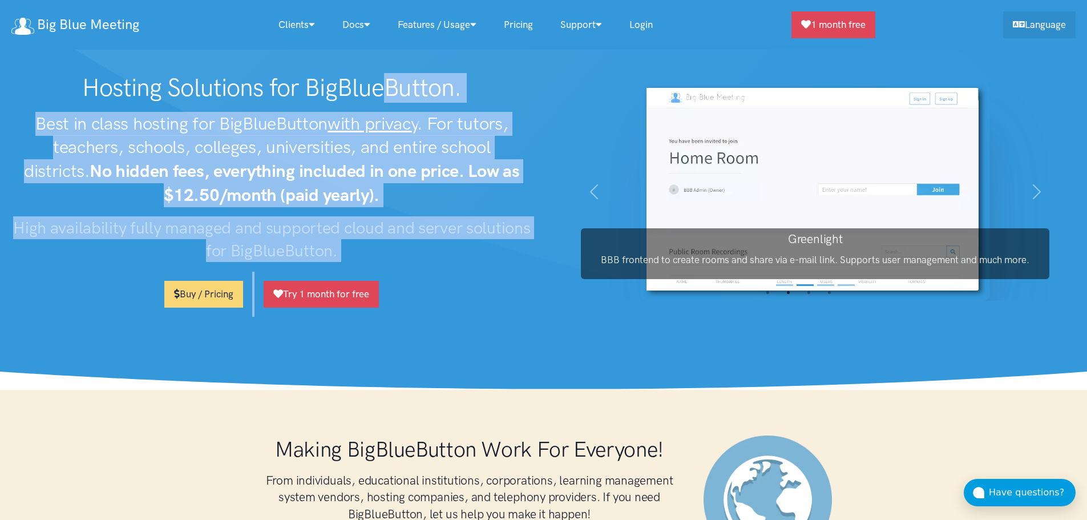
drag, startPoint x: 416, startPoint y: 301, endPoint x: 230, endPoint y: 74, distance: 293.6
click at [230, 74] on div "Hosting Solutions for BigBlueButton. Best in class hosting for BigBlueButton wi…" at bounding box center [272, 195] width 544 height 244
click at [230, 74] on h1 "Hosting Solutions for BigBlueButton." at bounding box center [271, 88] width 521 height 30
drag, startPoint x: 230, startPoint y: 74, endPoint x: 414, endPoint y: 293, distance: 285.5
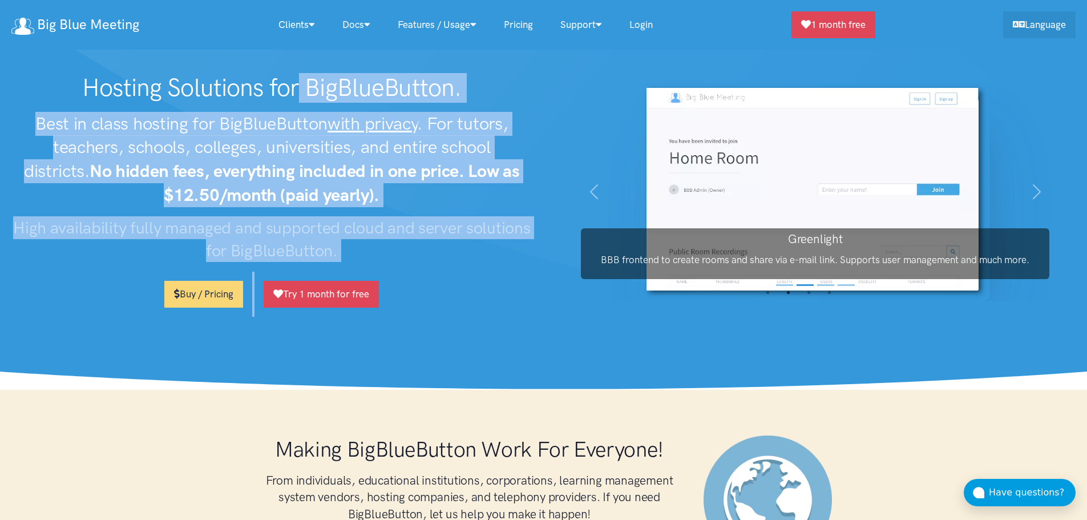
click at [414, 293] on div "Hosting Solutions for BigBlueButton. Best in class hosting for BigBlueButton wi…" at bounding box center [272, 195] width 544 height 244
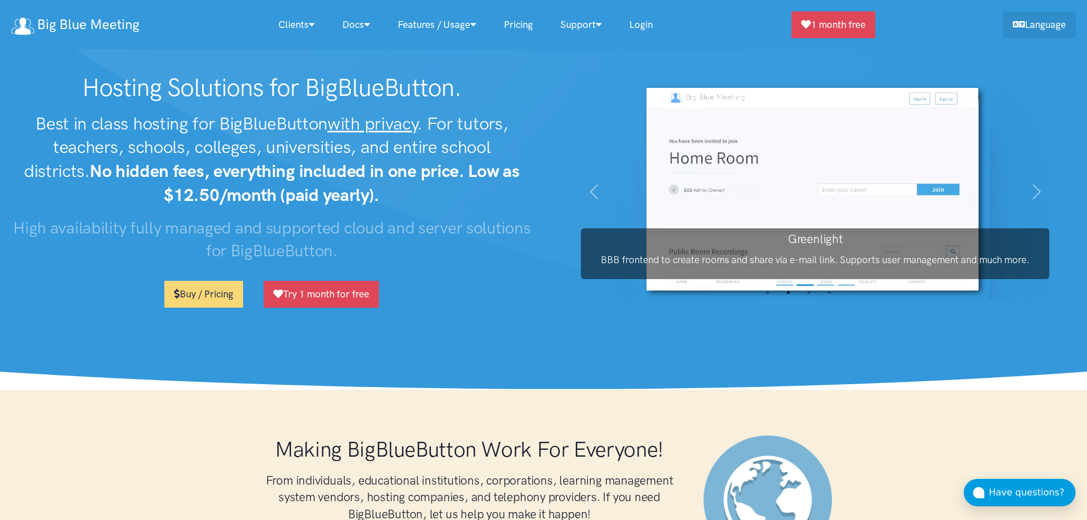
click at [369, 322] on section "Hosting Solutions for BigBlueButton. Best in class hosting for BigBlueButton wi…" at bounding box center [543, 195] width 1087 height 390
click at [338, 335] on section "Hosting Solutions for BigBlueButton. Best in class hosting for BigBlueButton wi…" at bounding box center [543, 195] width 1087 height 390
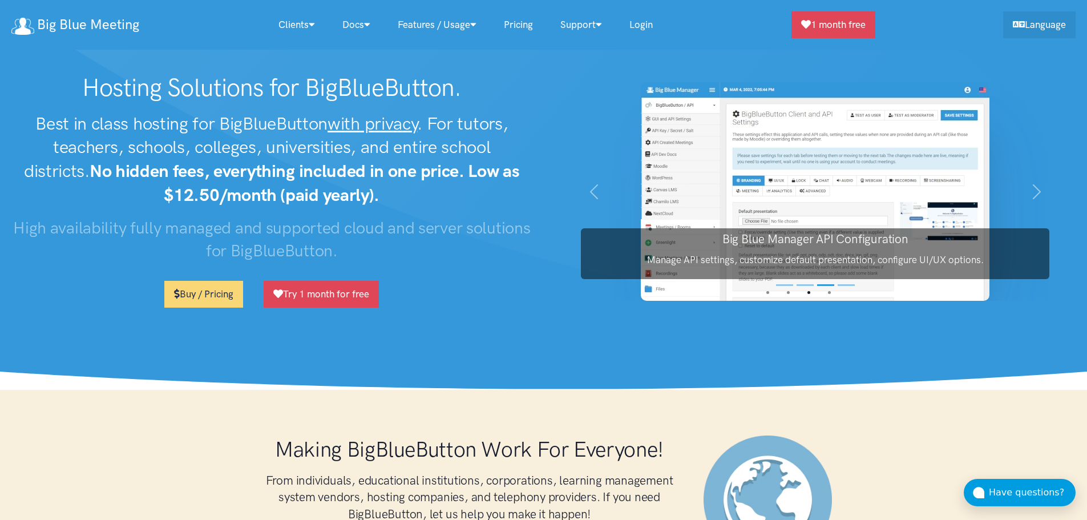
click at [110, 76] on h1 "Hosting Solutions for BigBlueButton." at bounding box center [271, 88] width 521 height 30
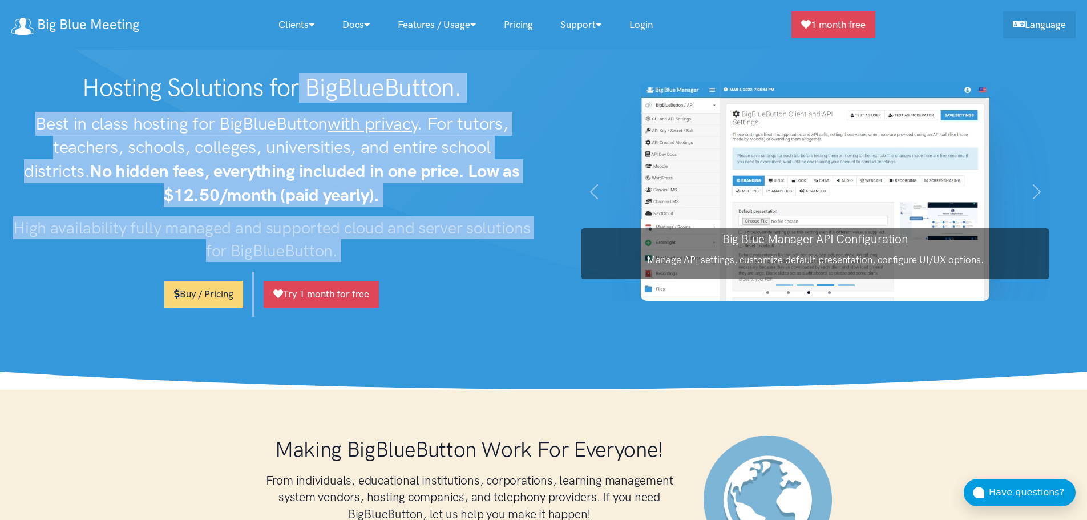
drag, startPoint x: 110, startPoint y: 76, endPoint x: 317, endPoint y: 330, distance: 327.7
click at [317, 330] on section "Hosting Solutions for BigBlueButton. Best in class hosting for BigBlueButton wi…" at bounding box center [543, 195] width 1087 height 390
click at [379, 358] on section "Hosting Solutions for BigBlueButton. Best in class hosting for BigBlueButton wi…" at bounding box center [543, 195] width 1087 height 390
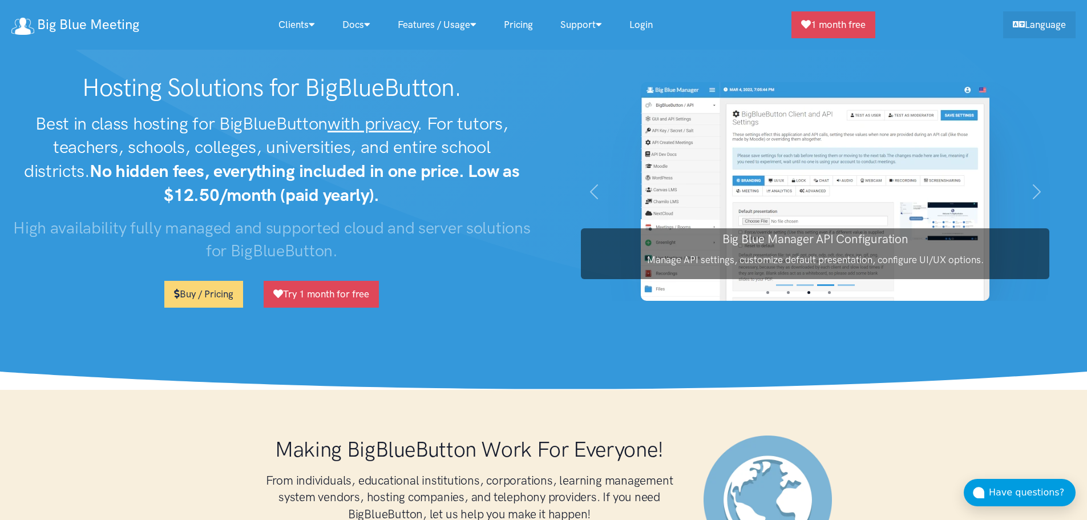
click at [378, 354] on section "Hosting Solutions for BigBlueButton. Best in class hosting for BigBlueButton wi…" at bounding box center [543, 195] width 1087 height 390
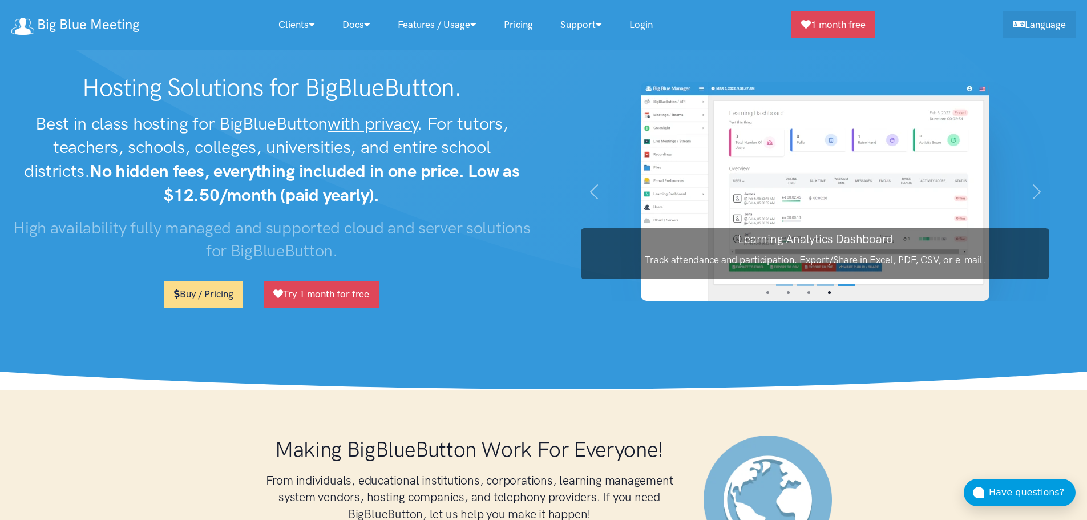
click at [232, 296] on link "Buy / Pricing" at bounding box center [203, 294] width 79 height 27
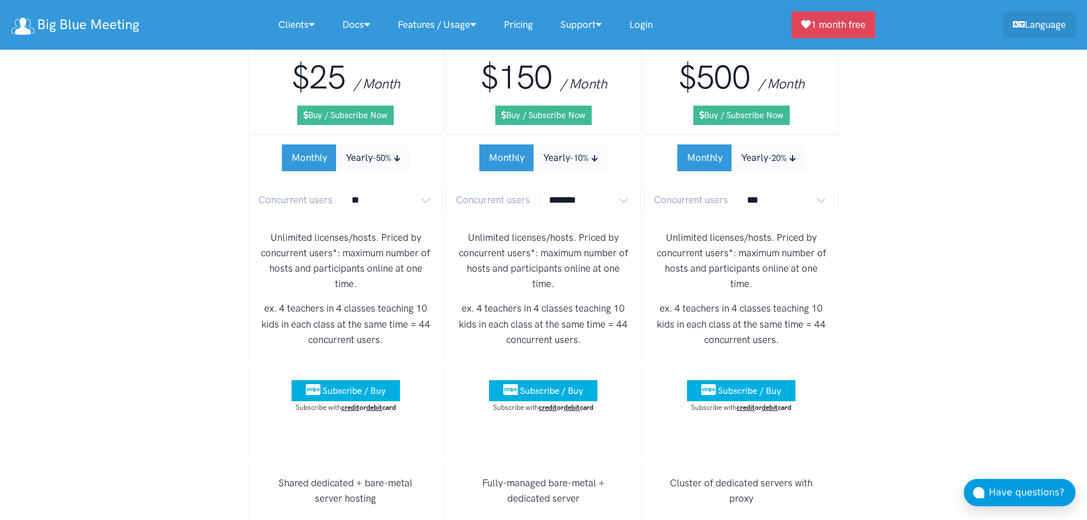
scroll to position [6946, 0]
click at [400, 187] on select "** ** ** ** *** ***" at bounding box center [393, 200] width 102 height 27
click at [266, 231] on p "Unlimited licenses/hosts. Priced by concurrent users*: maximum number of hosts …" at bounding box center [346, 262] width 176 height 62
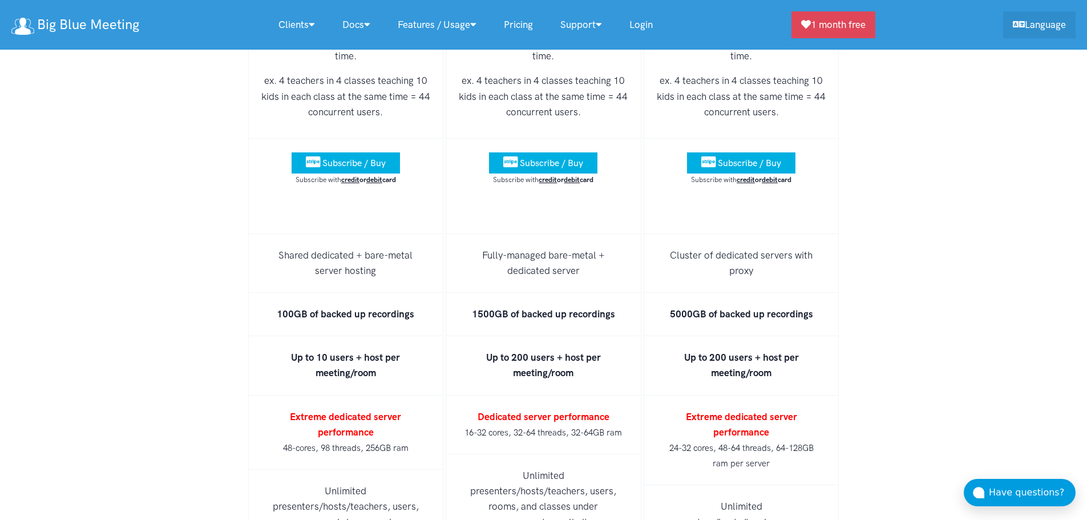
scroll to position [7176, 0]
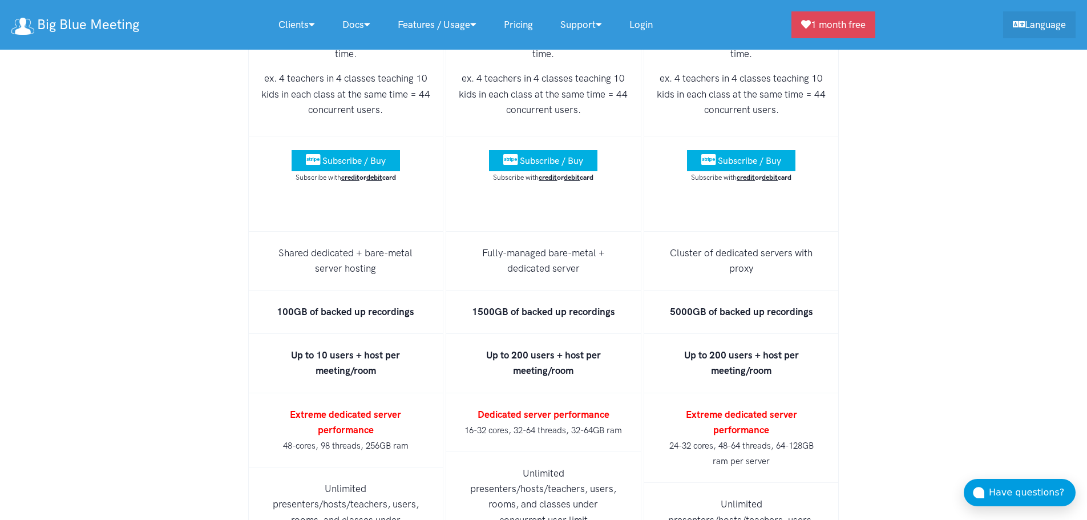
click at [430, 290] on li "100GB of backed up recordings" at bounding box center [346, 311] width 196 height 43
click at [431, 290] on li "100GB of backed up recordings" at bounding box center [346, 311] width 196 height 43
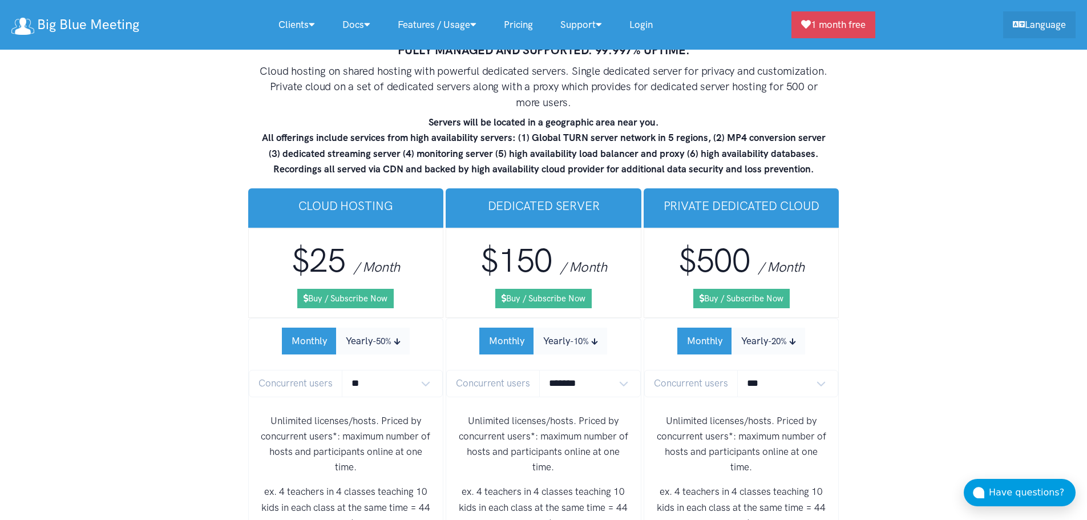
scroll to position [6754, 0]
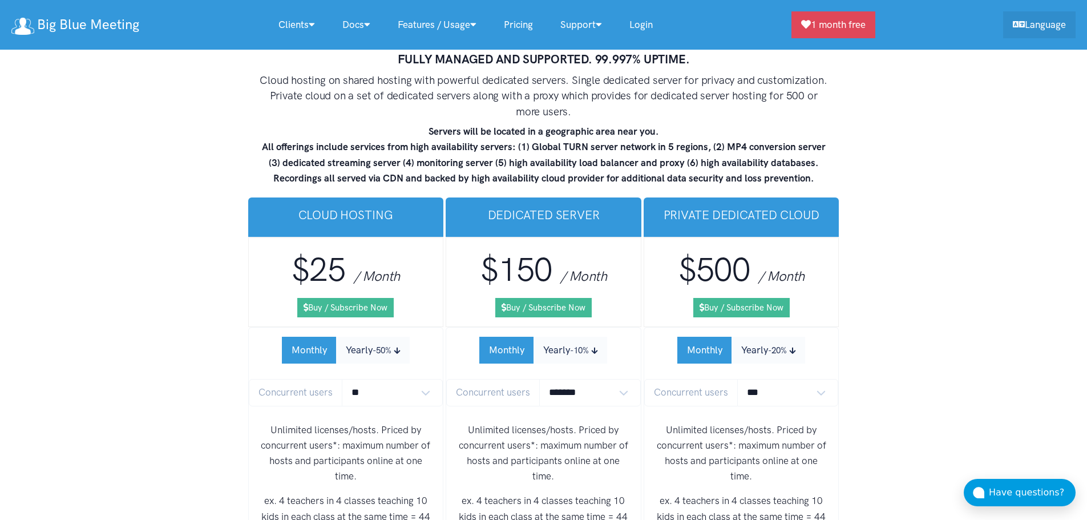
click at [591, 379] on select "******* ******* *******" at bounding box center [590, 392] width 102 height 27
click at [472, 422] on p "Unlimited licenses/hosts. Priced by concurrent users*: maximum number of hosts …" at bounding box center [543, 453] width 176 height 62
click at [579, 345] on small "-10%" at bounding box center [579, 350] width 19 height 10
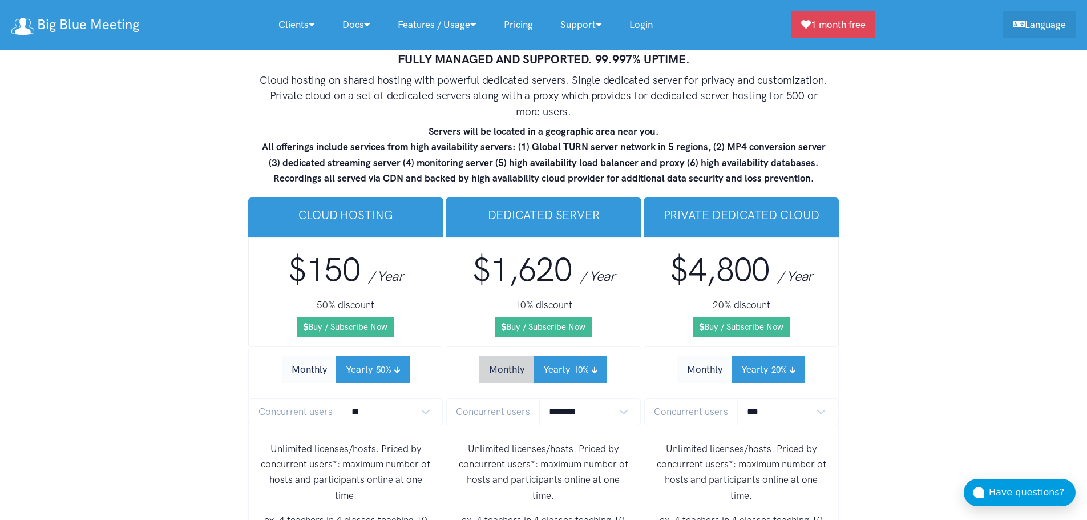
click at [507, 356] on button "Monthly" at bounding box center [506, 369] width 55 height 27
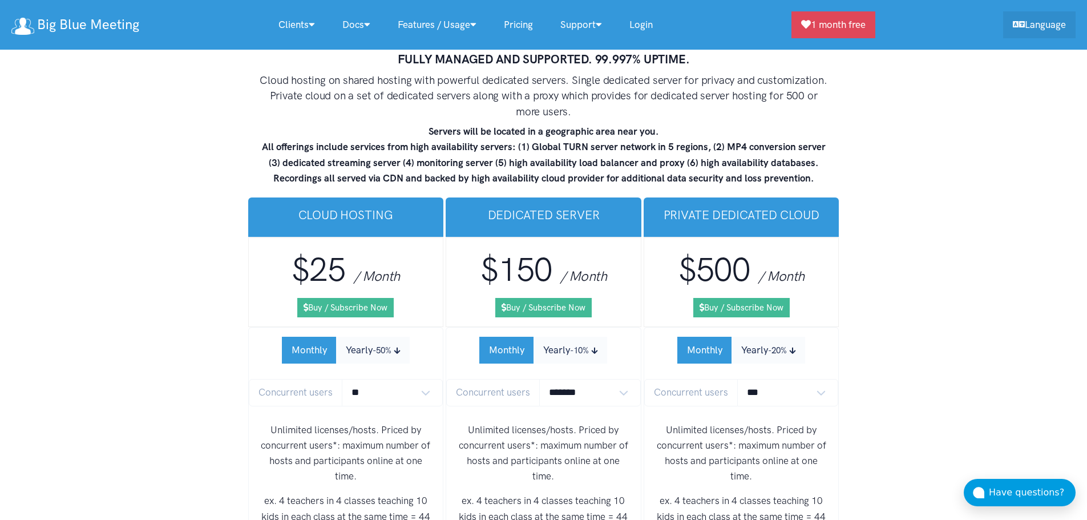
scroll to position [6520, 0]
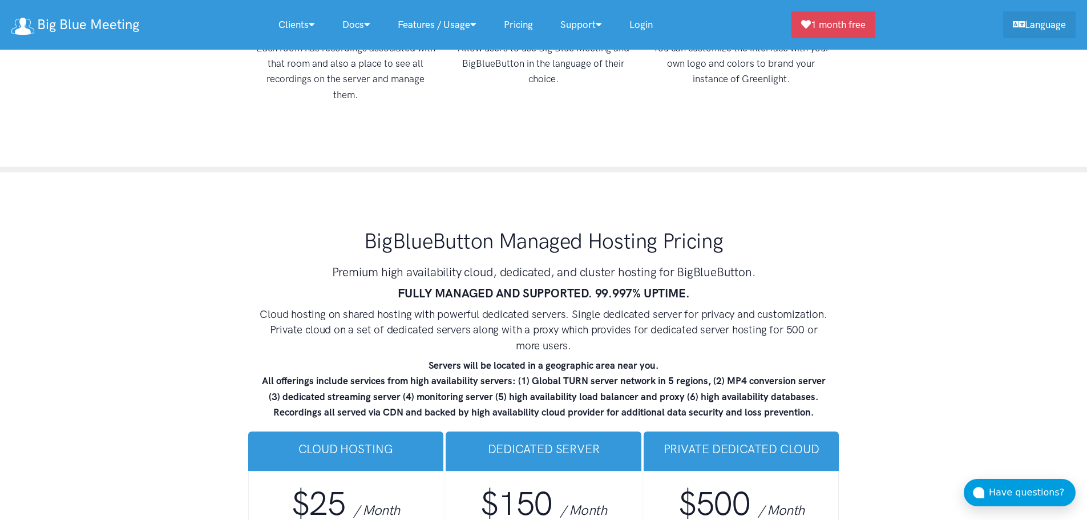
click at [469, 286] on strong "FULLY MANAGED AND SUPPORTED. 99.997% UPTIME." at bounding box center [544, 293] width 292 height 14
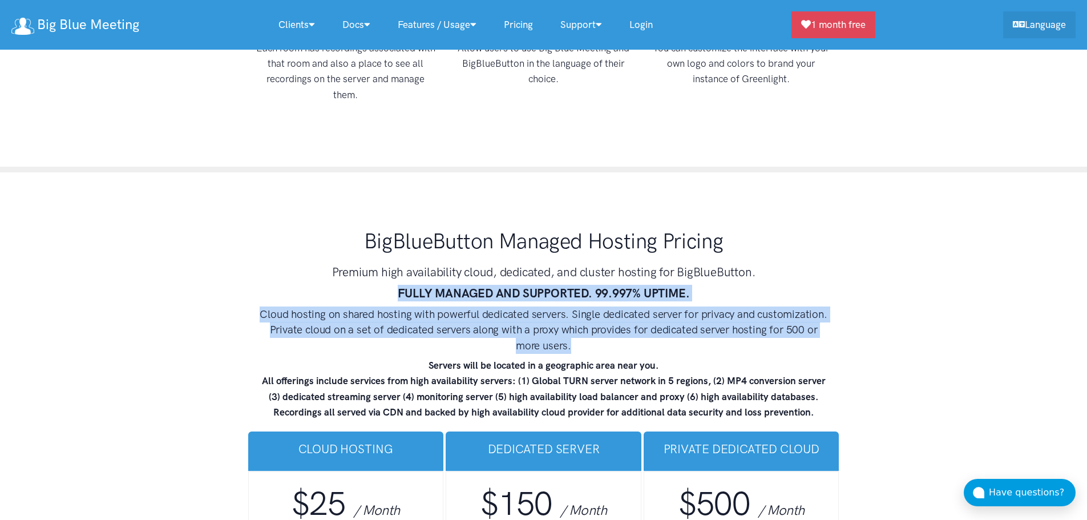
drag, startPoint x: 469, startPoint y: 269, endPoint x: 477, endPoint y: 310, distance: 41.9
click at [477, 310] on div "BigBlueButton Managed Hosting Pricing Premium high availability cloud, dedicate…" at bounding box center [543, 323] width 593 height 211
click at [460, 310] on h4 "Cloud hosting on shared hosting with powerful dedicated servers. Single dedicat…" at bounding box center [543, 329] width 571 height 47
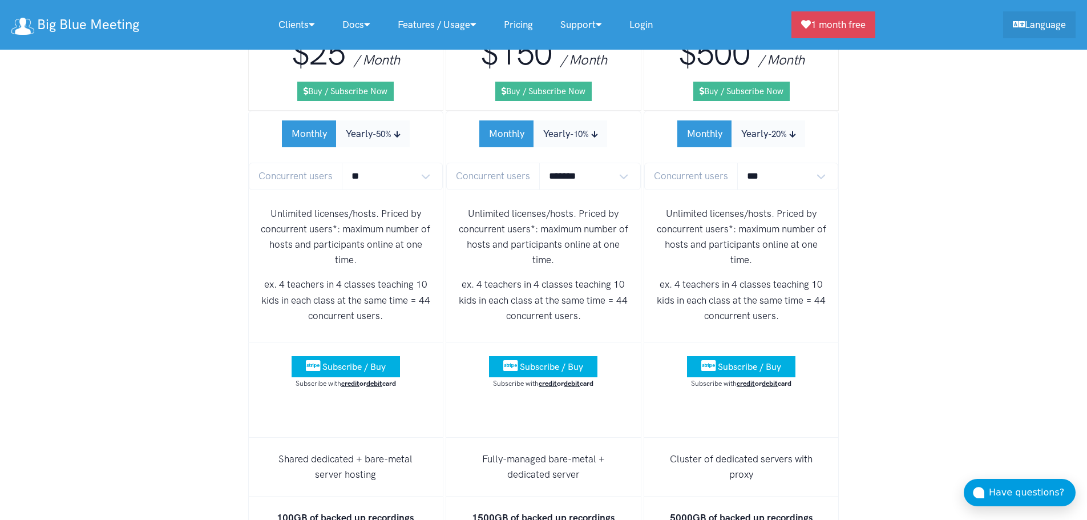
scroll to position [6964, 0]
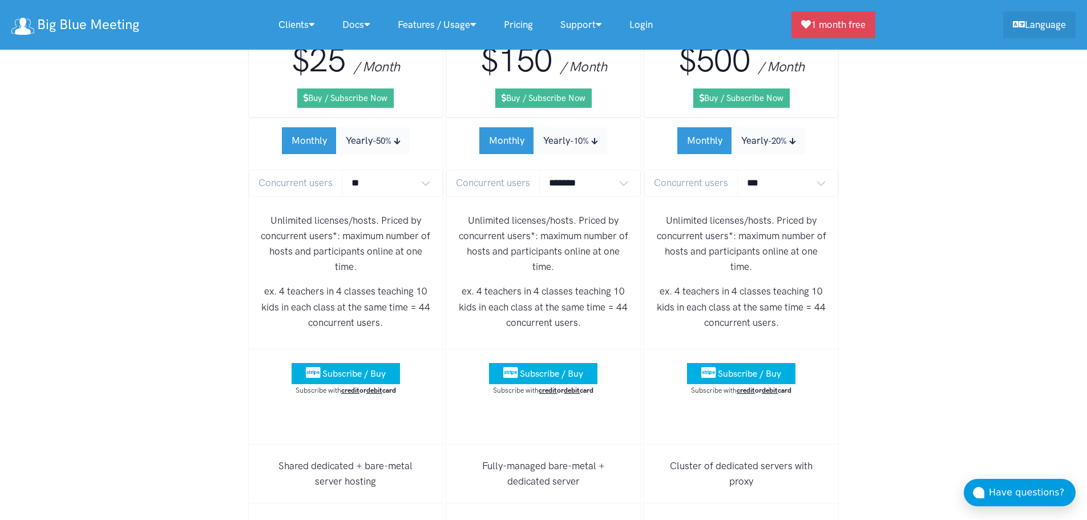
click at [394, 285] on p "ex. 4 teachers in 4 classes teaching 10 kids in each class at the same time = 4…" at bounding box center [346, 307] width 176 height 47
click at [403, 292] on p "ex. 4 teachers in 4 classes teaching 10 kids in each class at the same time = 4…" at bounding box center [346, 307] width 176 height 47
click at [475, 291] on p "ex. 4 teachers in 4 classes teaching 10 kids in each class at the same time = 4…" at bounding box center [543, 307] width 176 height 47
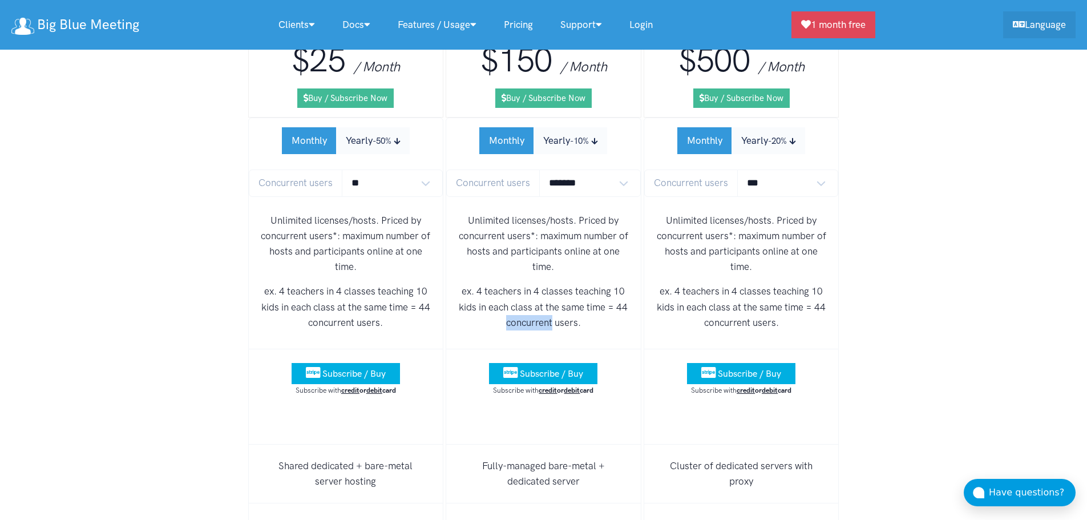
click at [475, 291] on p "ex. 4 teachers in 4 classes teaching 10 kids in each class at the same time = 4…" at bounding box center [543, 307] width 176 height 47
click at [419, 302] on div "Unlimited licenses/hosts. Priced by concurrent users*: maximum number of hosts …" at bounding box center [346, 276] width 195 height 145
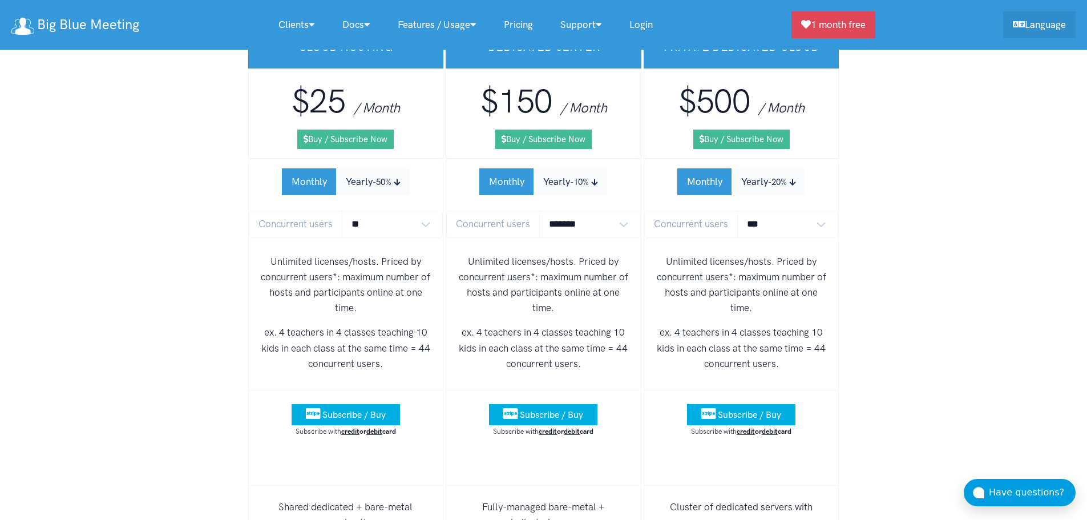
scroll to position [6922, 0]
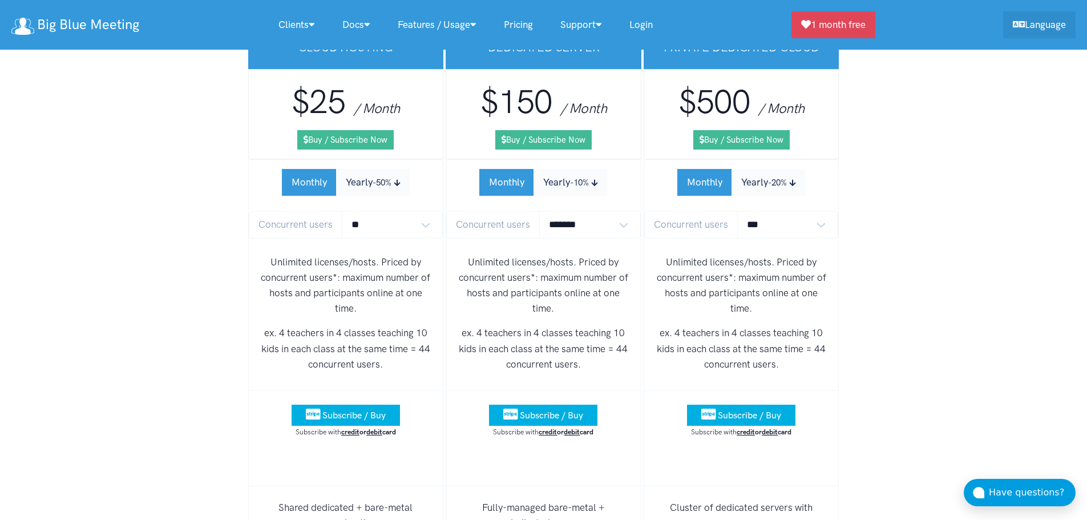
click at [396, 211] on select "** ** ** ** *** ***" at bounding box center [393, 224] width 102 height 27
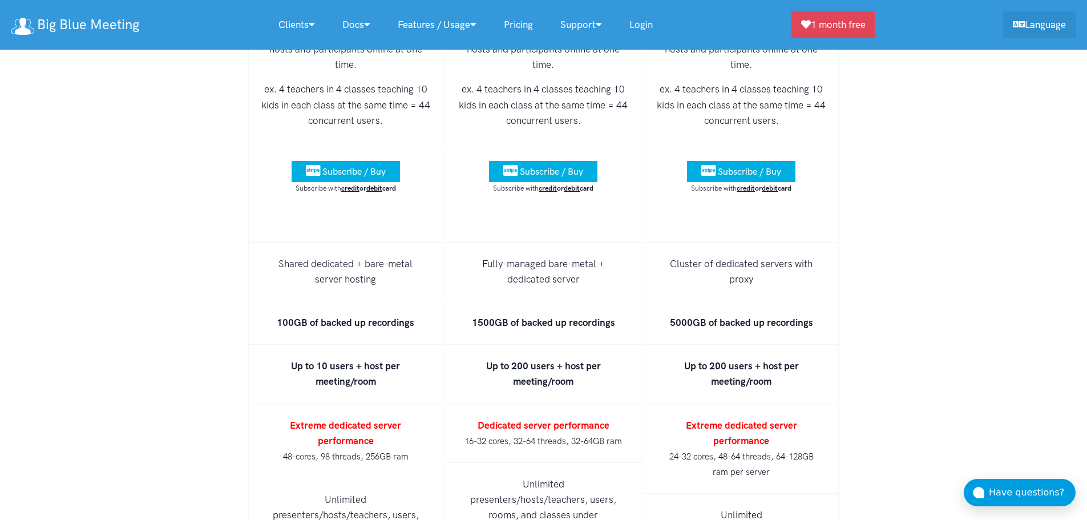
click at [429, 345] on li "Up to 10 users + host per meeting/room" at bounding box center [346, 374] width 196 height 59
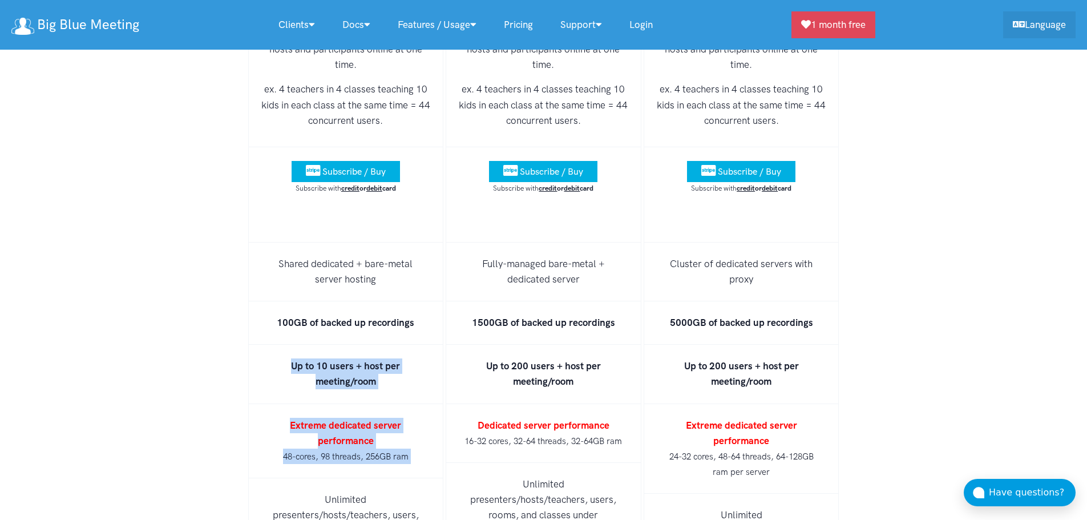
drag, startPoint x: 429, startPoint y: 326, endPoint x: 440, endPoint y: 426, distance: 99.9
click at [440, 426] on ul "Monthly Yearly -50% Concurrent users ** ** ** ** *** *** Unlimited licenses/hos…" at bounding box center [346, 486] width 196 height 1140
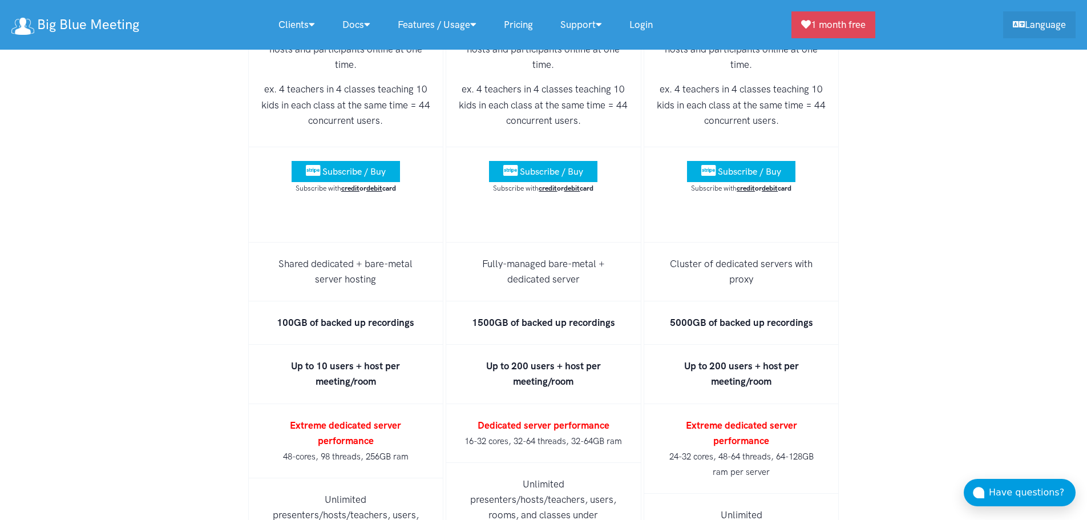
click at [476, 347] on li "Up to 200 users + host per meeting/room" at bounding box center [544, 374] width 196 height 59
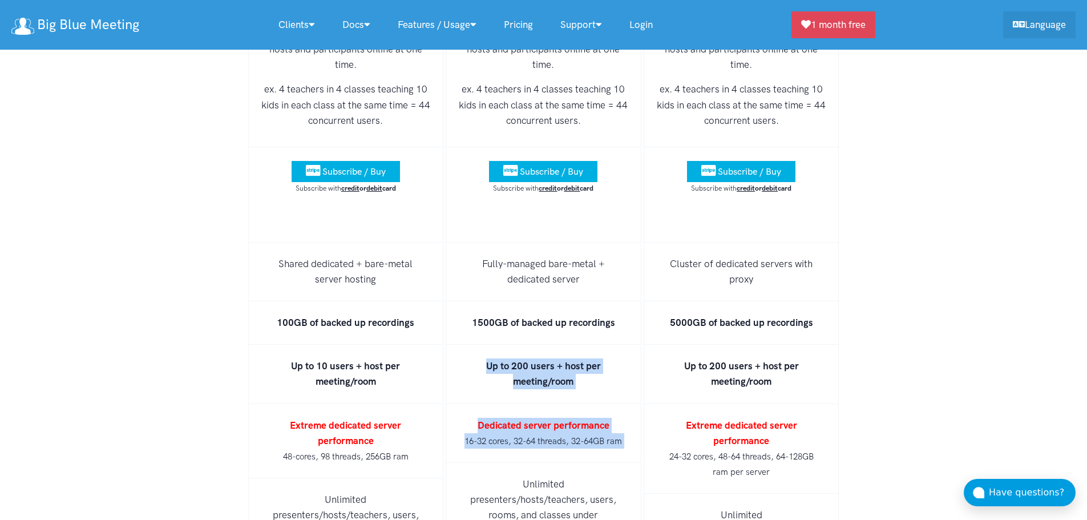
drag, startPoint x: 476, startPoint y: 347, endPoint x: 516, endPoint y: 428, distance: 90.1
click at [516, 428] on ul "Monthly Yearly -10% Concurrent users ******* ******* ******* Unlimited licenses…" at bounding box center [544, 470] width 196 height 1109
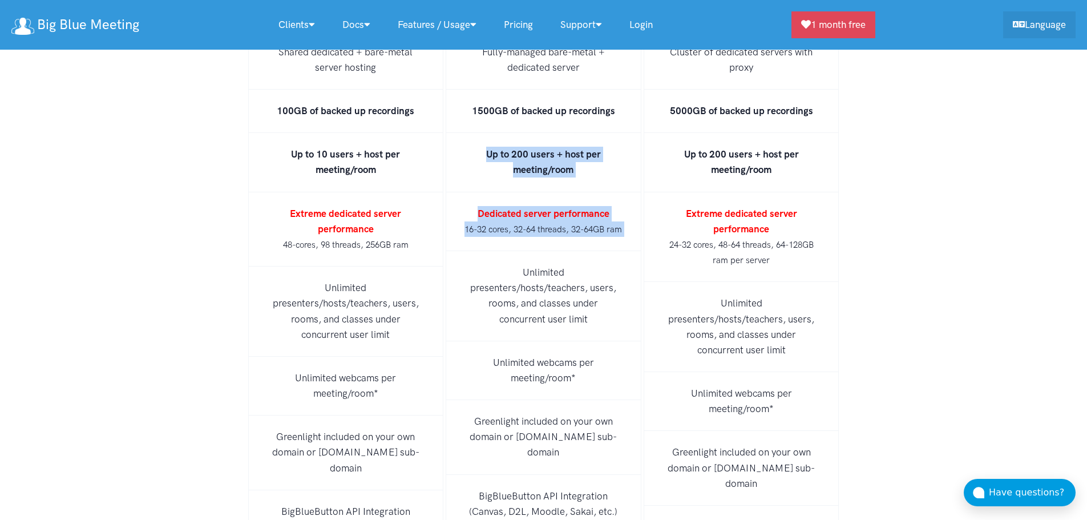
scroll to position [7378, 0]
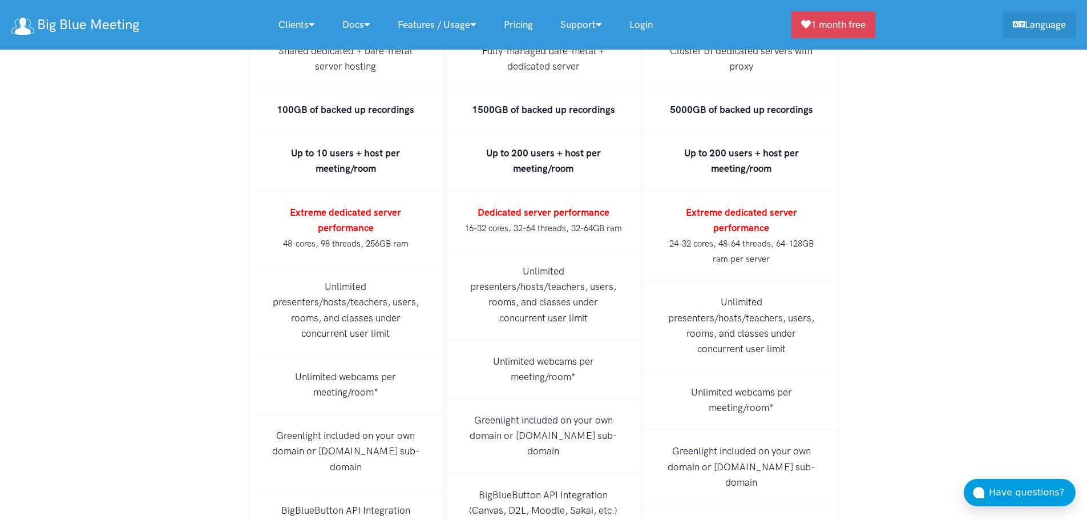
click at [555, 353] on li "Unlimited webcams per meeting/room*" at bounding box center [544, 369] width 196 height 59
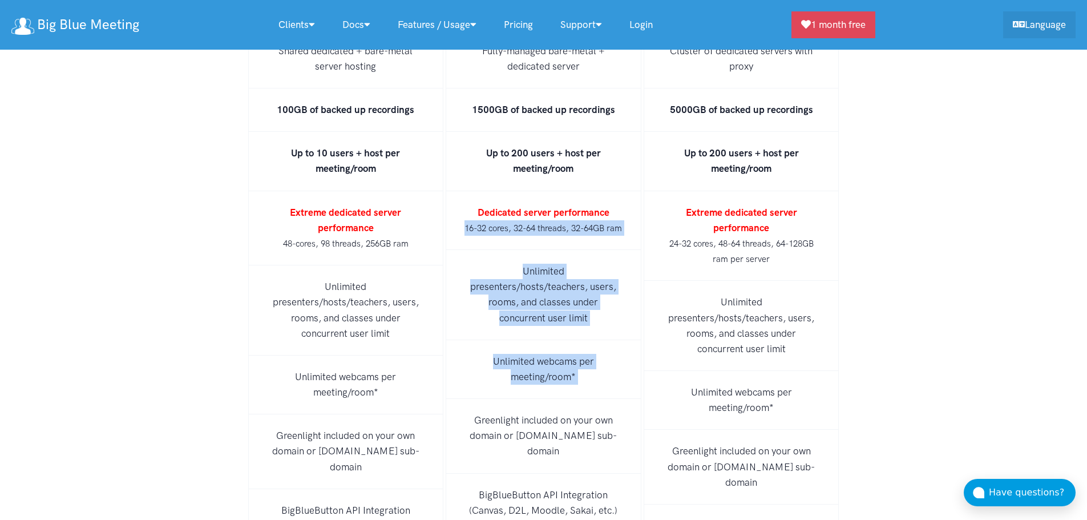
drag, startPoint x: 555, startPoint y: 353, endPoint x: 512, endPoint y: 195, distance: 164.3
click at [512, 195] on ul "Monthly Yearly -10% Concurrent users ******* ******* ******* Unlimited licenses…" at bounding box center [544, 257] width 196 height 1109
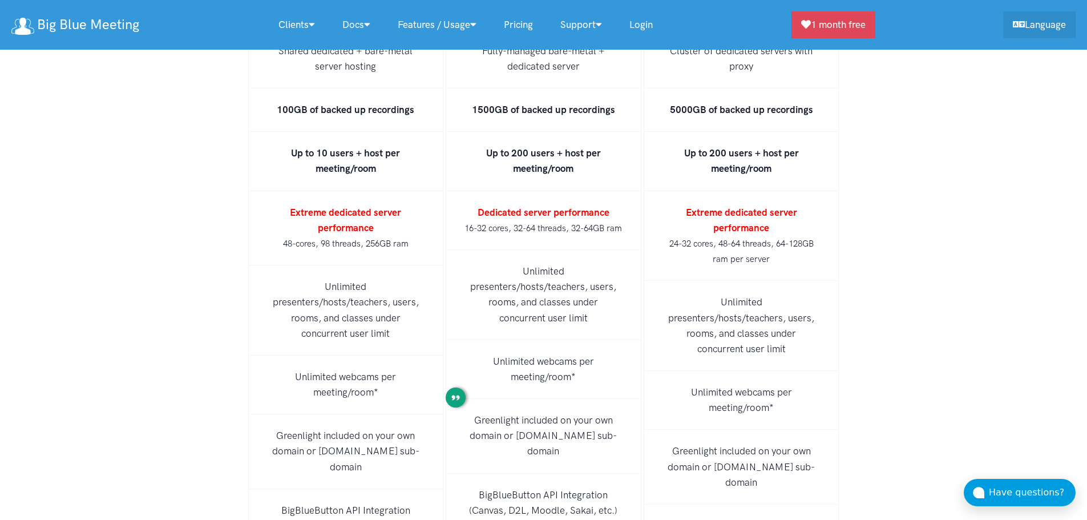
click at [491, 207] on strong "Dedicated server performance" at bounding box center [544, 212] width 132 height 11
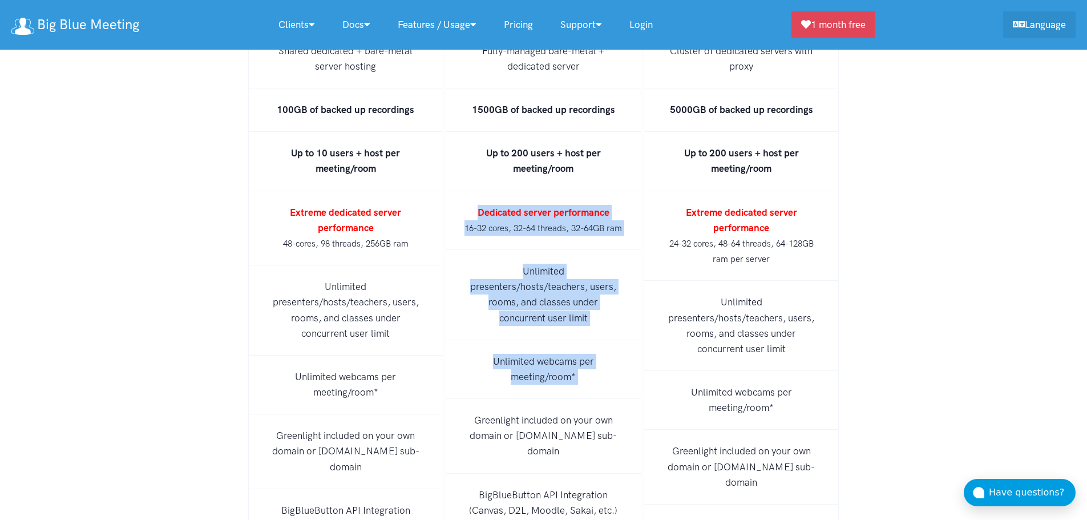
drag, startPoint x: 491, startPoint y: 186, endPoint x: 541, endPoint y: 362, distance: 182.8
click at [541, 362] on ul "Monthly Yearly -10% Concurrent users ******* ******* ******* Unlimited licenses…" at bounding box center [544, 257] width 196 height 1109
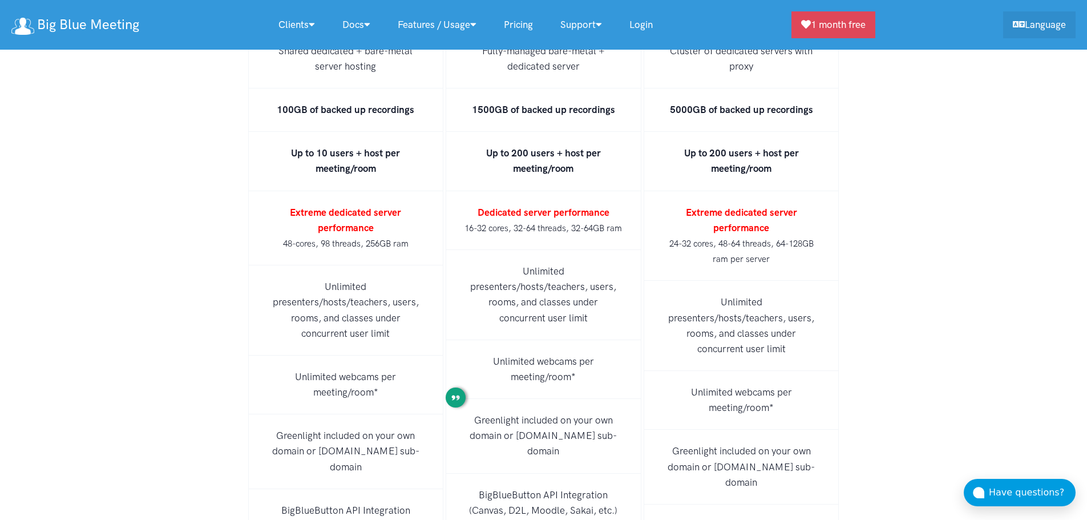
click at [586, 440] on li "Greenlight included on your own domain or [DOMAIN_NAME] sub-domain" at bounding box center [544, 436] width 196 height 75
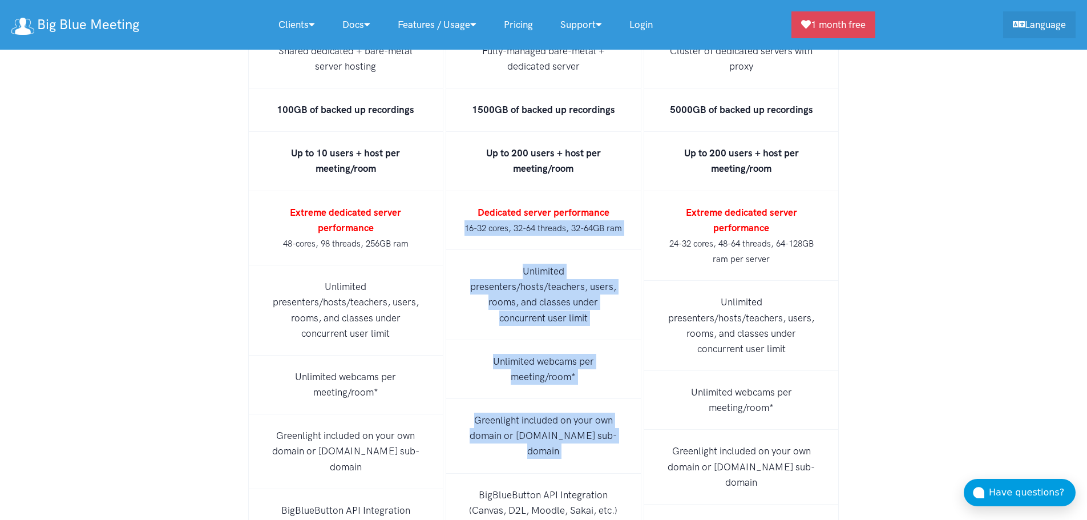
drag, startPoint x: 586, startPoint y: 440, endPoint x: 498, endPoint y: 201, distance: 254.9
click at [498, 201] on ul "Monthly Yearly -10% Concurrent users ******* ******* ******* Unlimited licenses…" at bounding box center [544, 257] width 196 height 1109
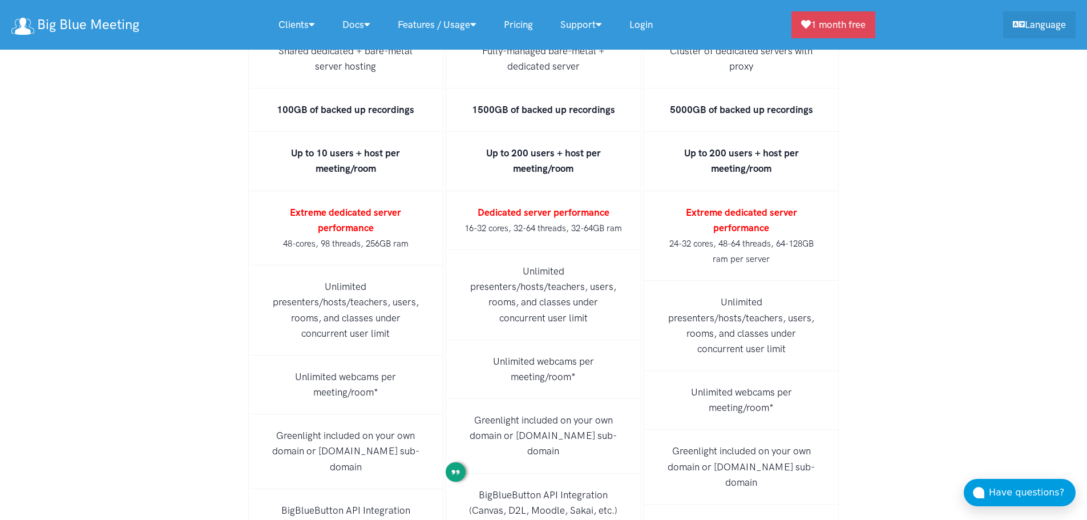
click at [474, 191] on li "Dedicated server performance 16-32 cores, 32-64 threads, 32-64GB ram" at bounding box center [544, 220] width 196 height 59
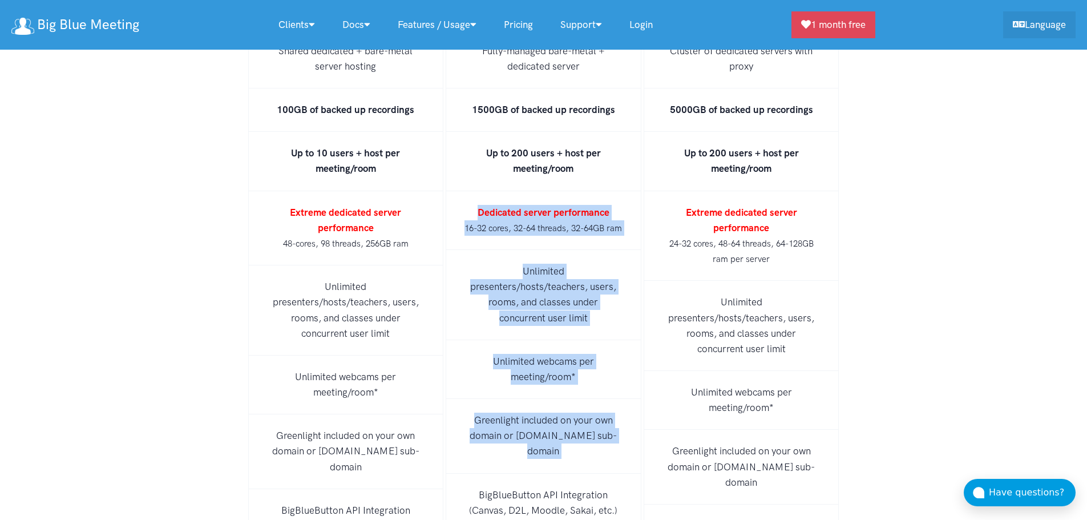
drag, startPoint x: 474, startPoint y: 182, endPoint x: 600, endPoint y: 456, distance: 301.3
click at [600, 456] on ul "Monthly Yearly -10% Concurrent users ******* ******* ******* Unlimited licenses…" at bounding box center [544, 257] width 196 height 1109
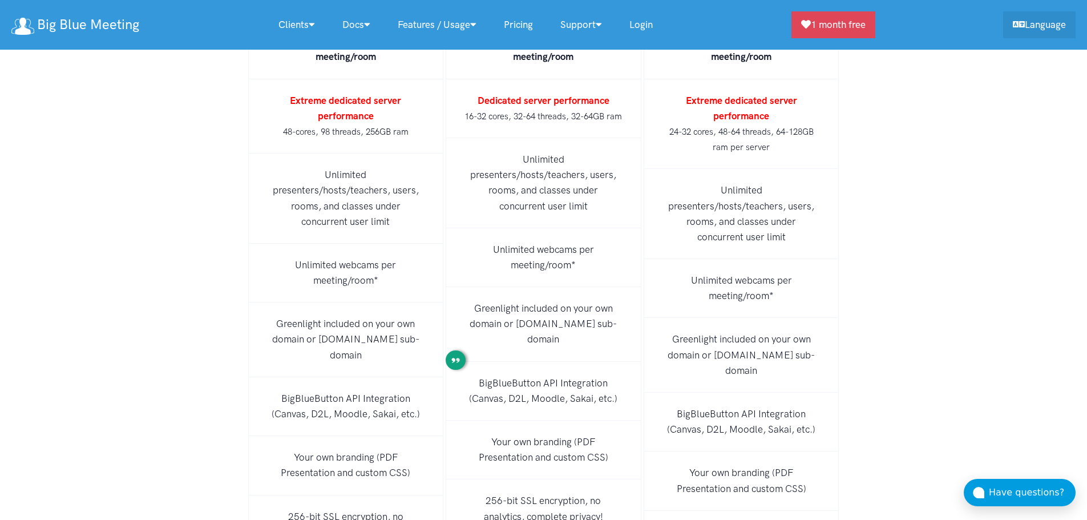
click at [583, 391] on li "BigBlueButton API Integration (Canvas, D2L, Moodle, Sakai, etc.)" at bounding box center [544, 391] width 196 height 59
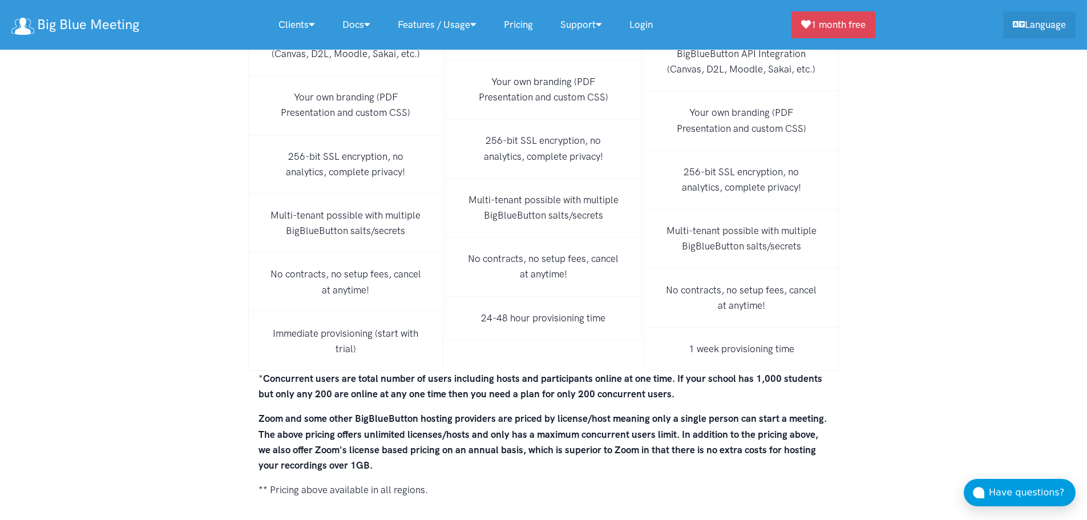
scroll to position [7857, 0]
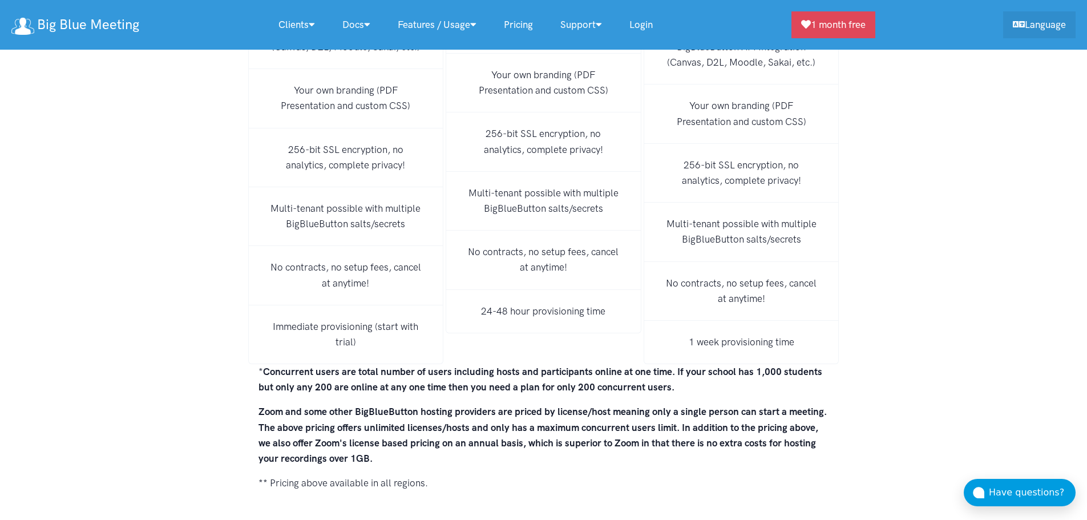
click at [613, 309] on li "24-48 hour provisioning time" at bounding box center [544, 311] width 196 height 43
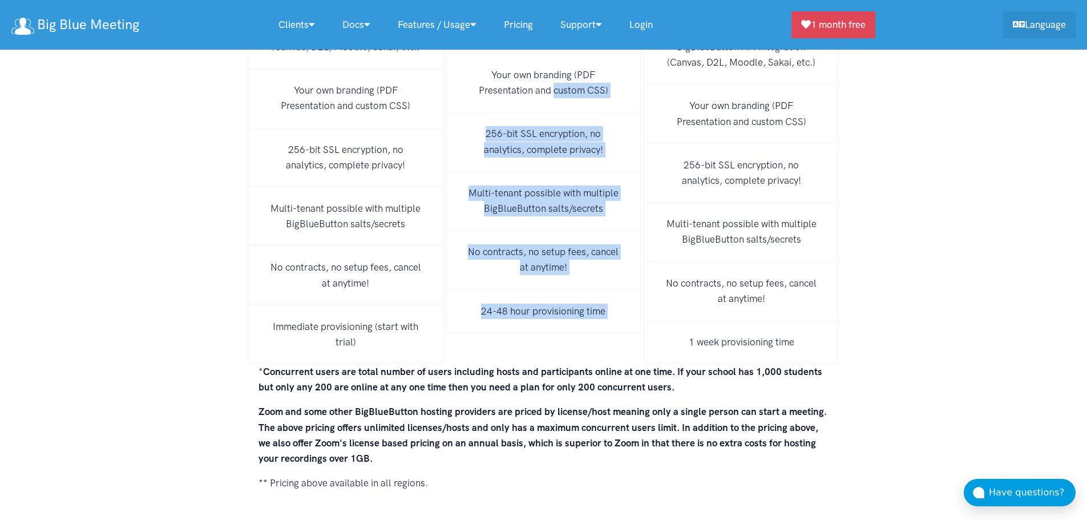
drag, startPoint x: 613, startPoint y: 309, endPoint x: 576, endPoint y: 86, distance: 226.2
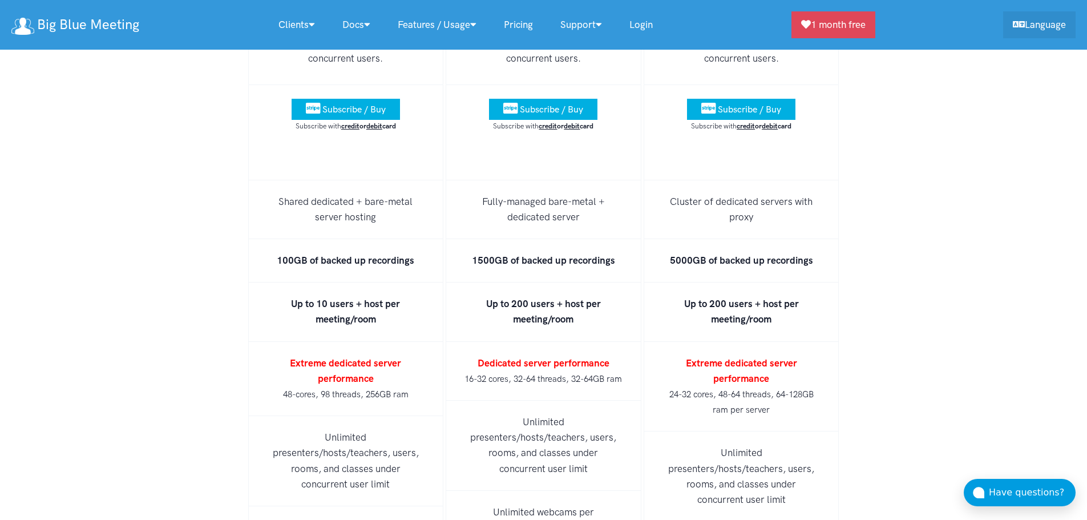
scroll to position [7227, 0]
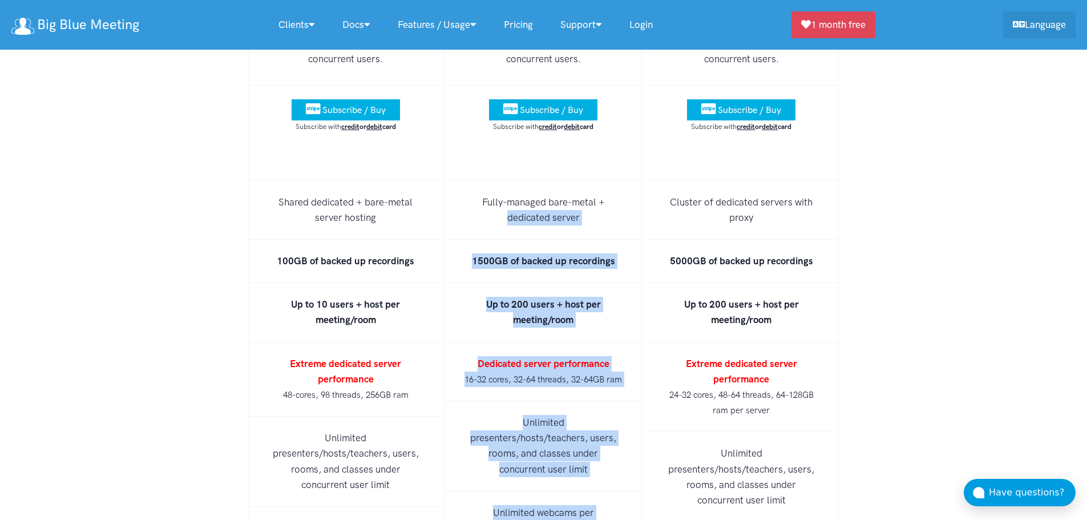
click at [526, 181] on li "Fully-managed bare-metal + dedicated server" at bounding box center [544, 210] width 196 height 59
click at [479, 181] on li "Fully-managed bare-metal + dedicated server" at bounding box center [544, 210] width 196 height 59
click at [522, 240] on li "1500GB of backed up recordings" at bounding box center [544, 261] width 196 height 43
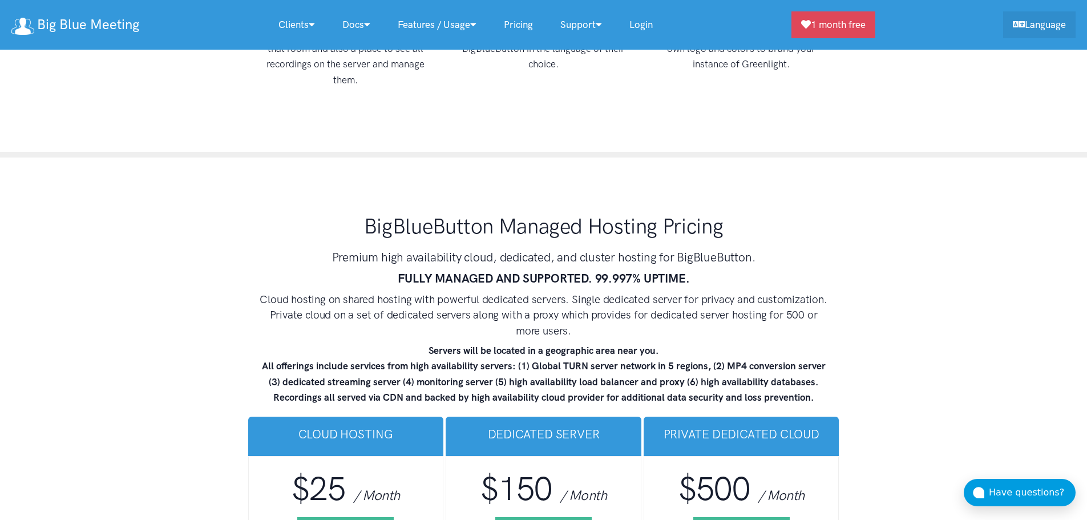
scroll to position [6534, 0]
click at [706, 204] on div "BigBlueButton Managed Hosting Pricing Premium high availability cloud, dedicate…" at bounding box center [543, 309] width 593 height 211
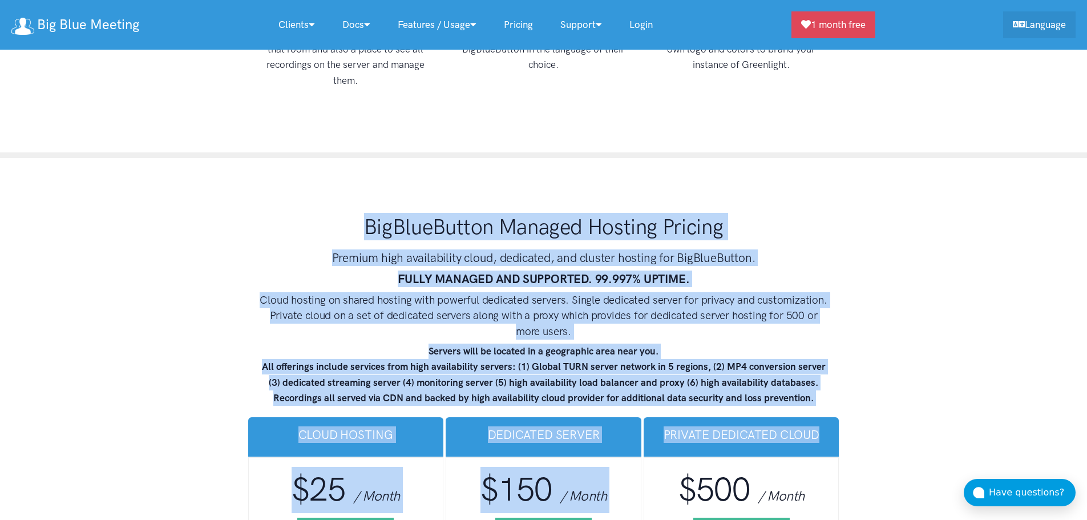
drag, startPoint x: 706, startPoint y: 179, endPoint x: 732, endPoint y: 403, distance: 225.7
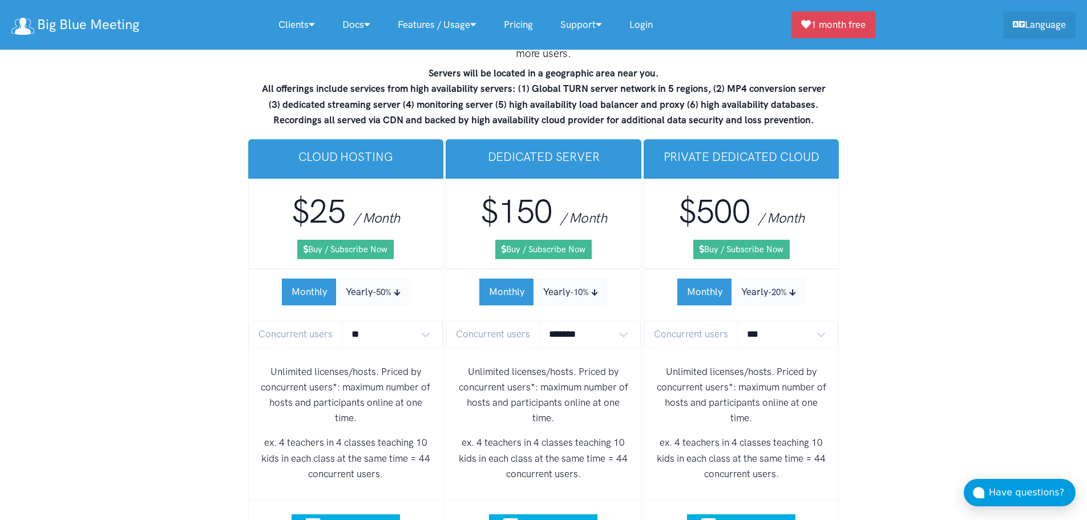
scroll to position [6814, 0]
